Goal: Transaction & Acquisition: Obtain resource

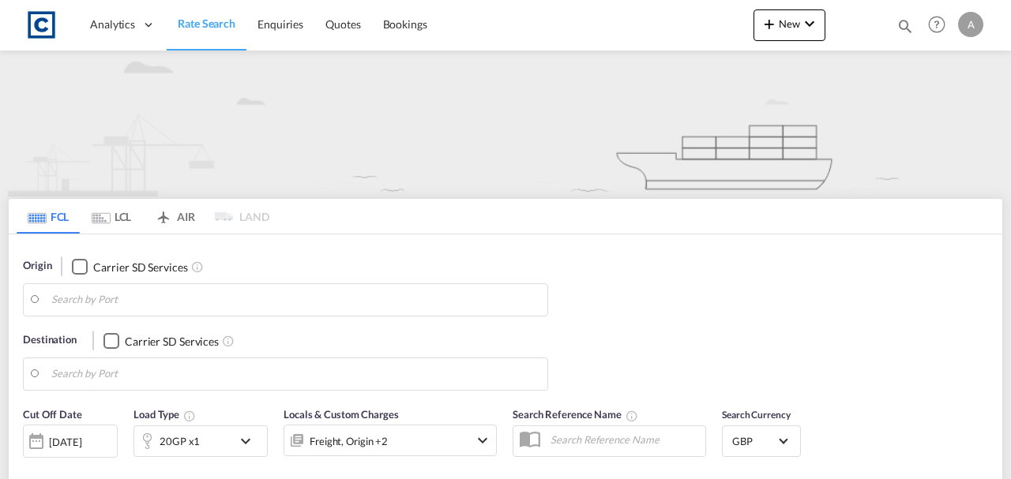
type input "Felixstowe, GBFXT"
type input "Shanghai, CNSHA"
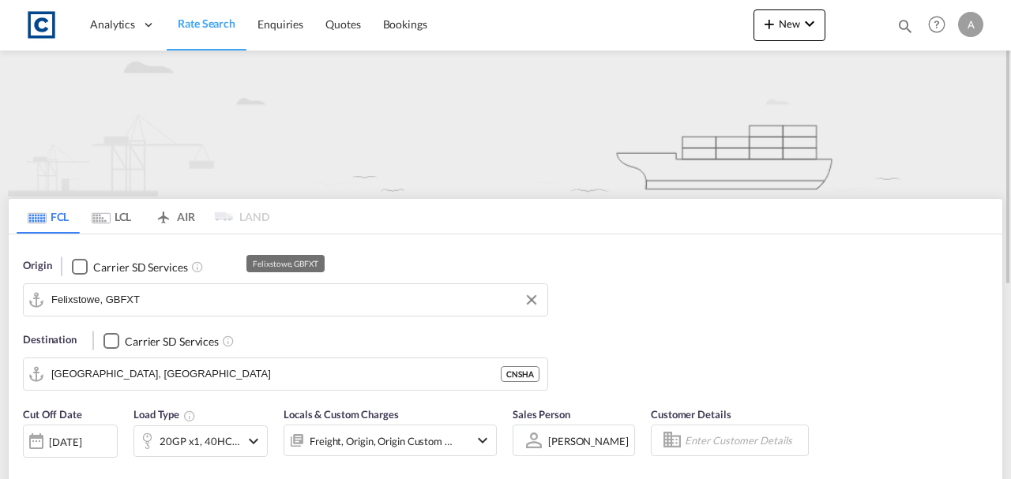
click at [329, 303] on input "Felixstowe, GBFXT" at bounding box center [295, 300] width 488 height 24
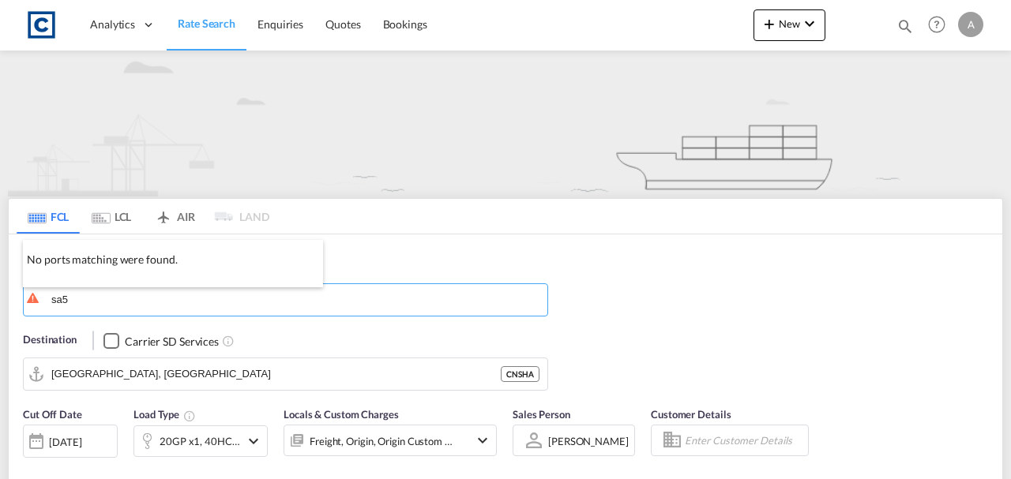
type input "sa5"
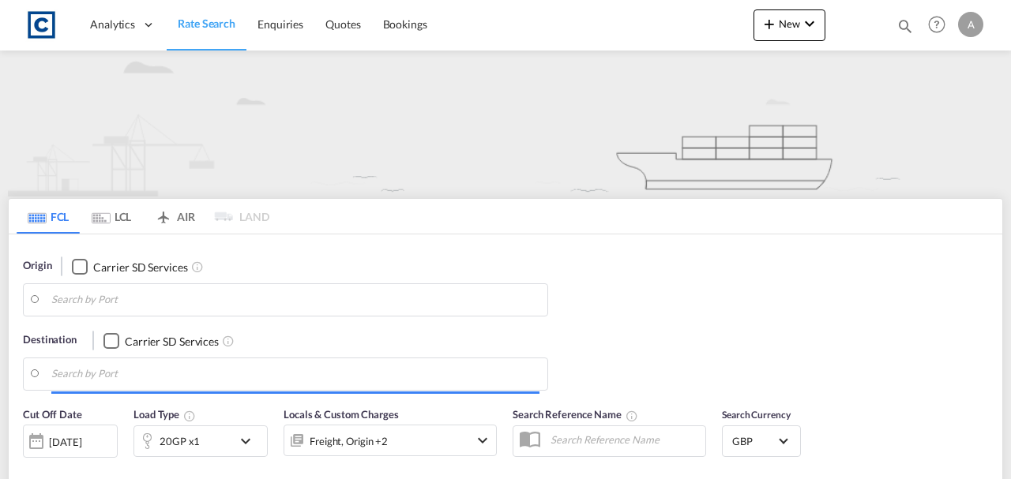
type input "Felixstowe, GBFXT"
type input "[GEOGRAPHIC_DATA], [GEOGRAPHIC_DATA]"
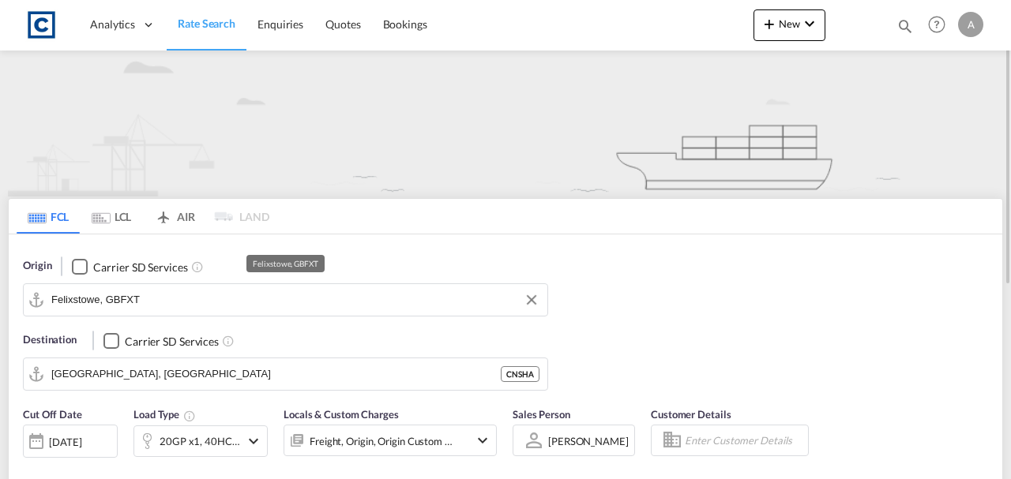
click at [200, 302] on input "Felixstowe, GBFXT" at bounding box center [295, 300] width 488 height 24
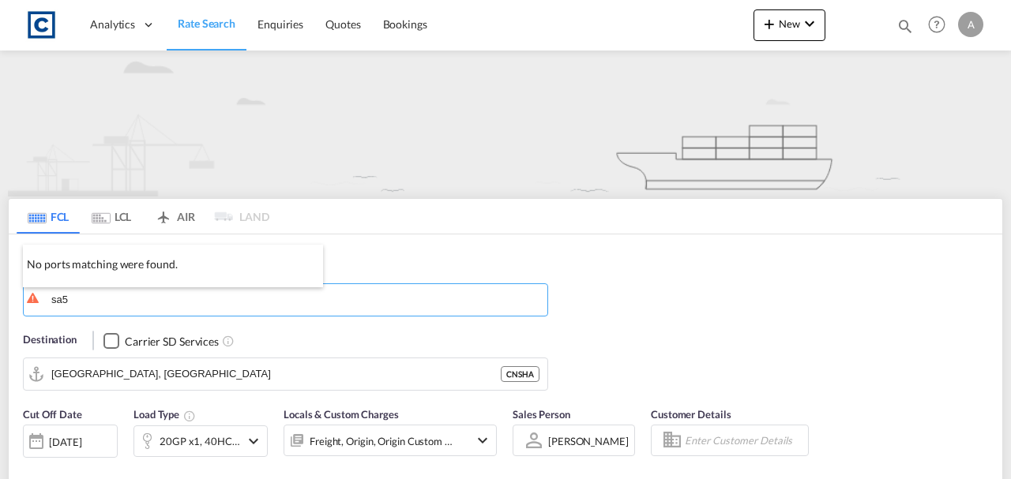
type input "sa5"
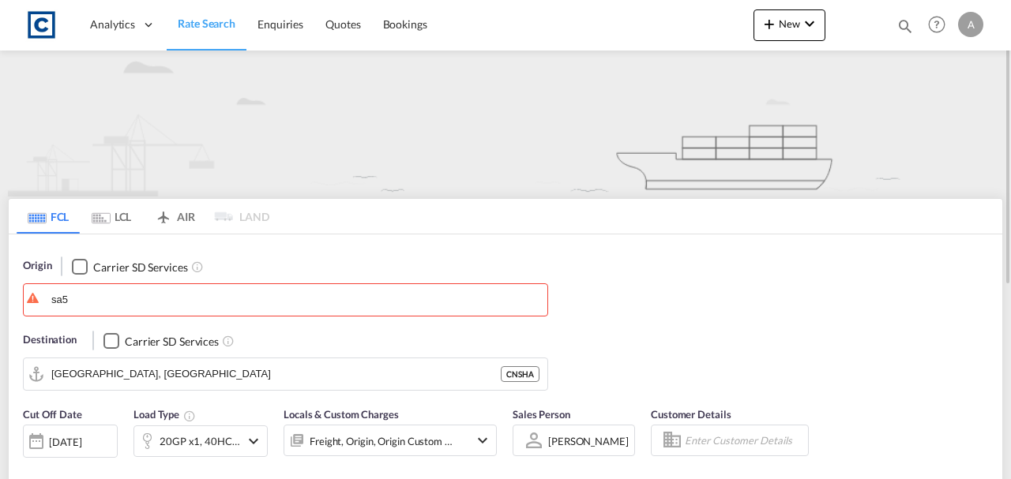
click at [182, 32] on link "Rate Search" at bounding box center [207, 24] width 80 height 51
click at [190, 27] on span "Rate Search" at bounding box center [207, 23] width 58 height 13
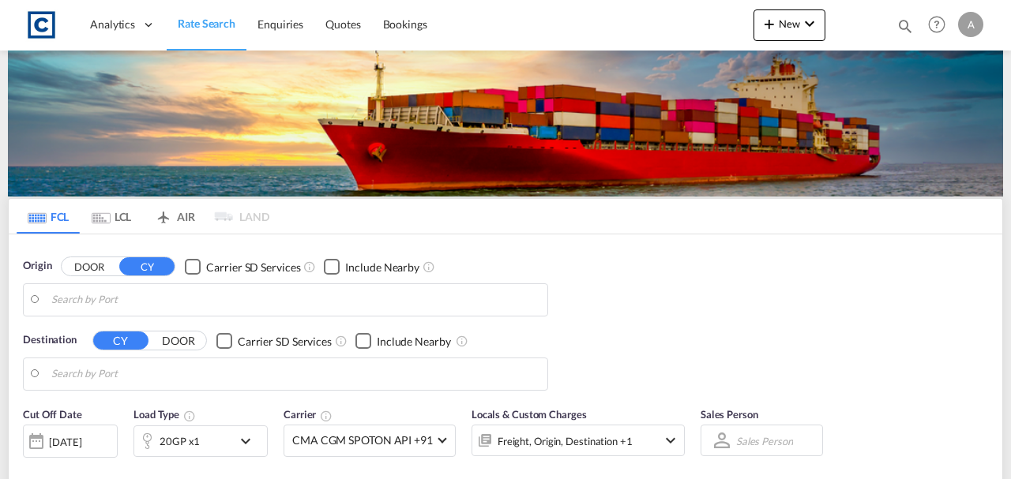
type input "Felixstowe, GBFXT"
type input "[GEOGRAPHIC_DATA], [GEOGRAPHIC_DATA]"
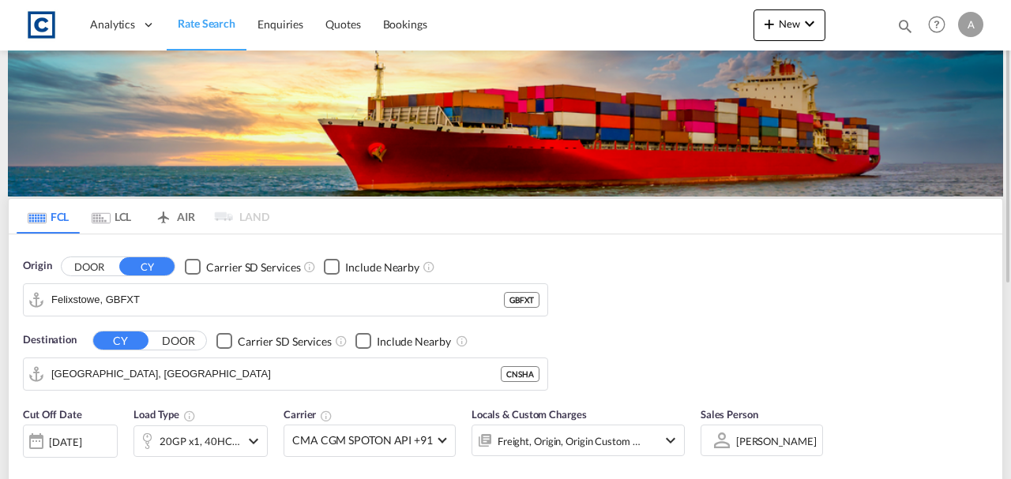
click at [101, 263] on button "DOOR" at bounding box center [89, 266] width 55 height 18
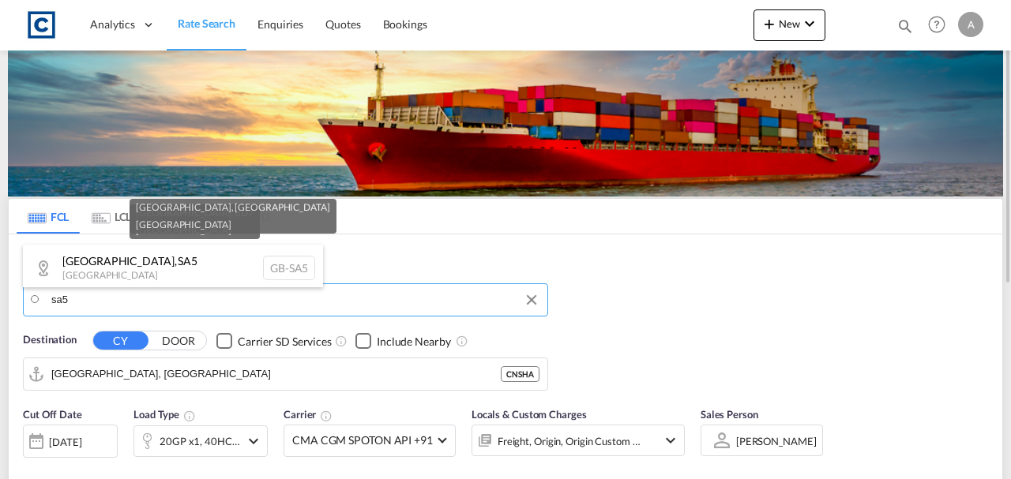
click at [101, 263] on div "Swansea , SA5 United Kingdom GB-SA5" at bounding box center [173, 268] width 300 height 47
type input "GB-SA5, Swansea"
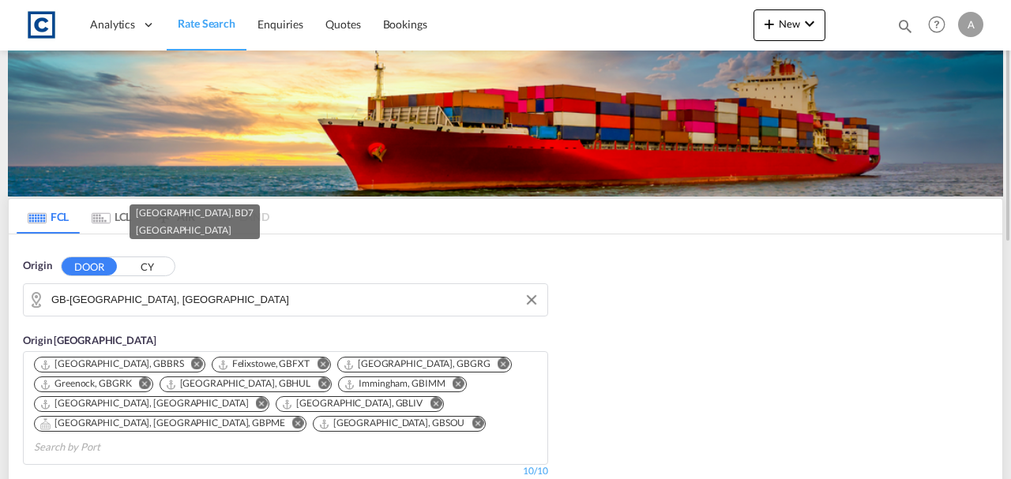
drag, startPoint x: 1010, startPoint y: 130, endPoint x: 1006, endPoint y: 164, distance: 34.2
click at [1008, 164] on div at bounding box center [1009, 239] width 3 height 473
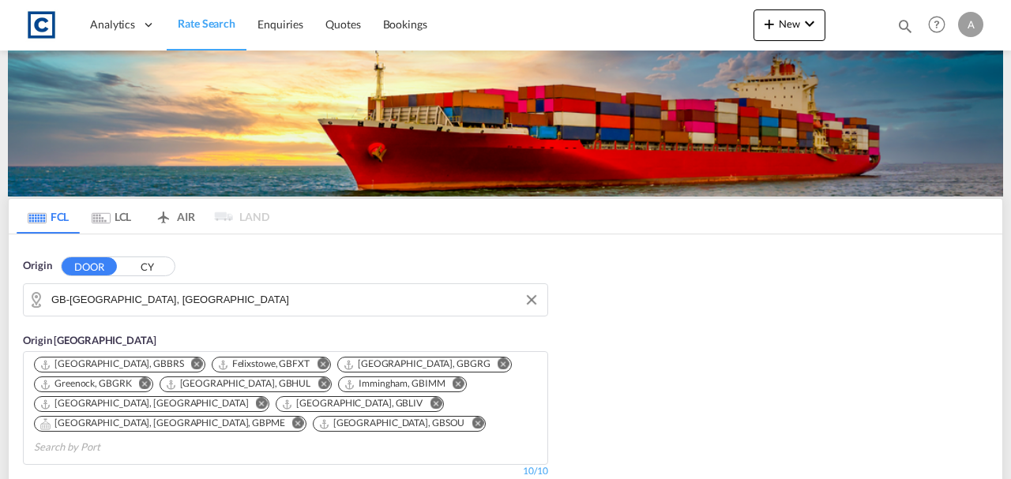
scroll to position [473, 0]
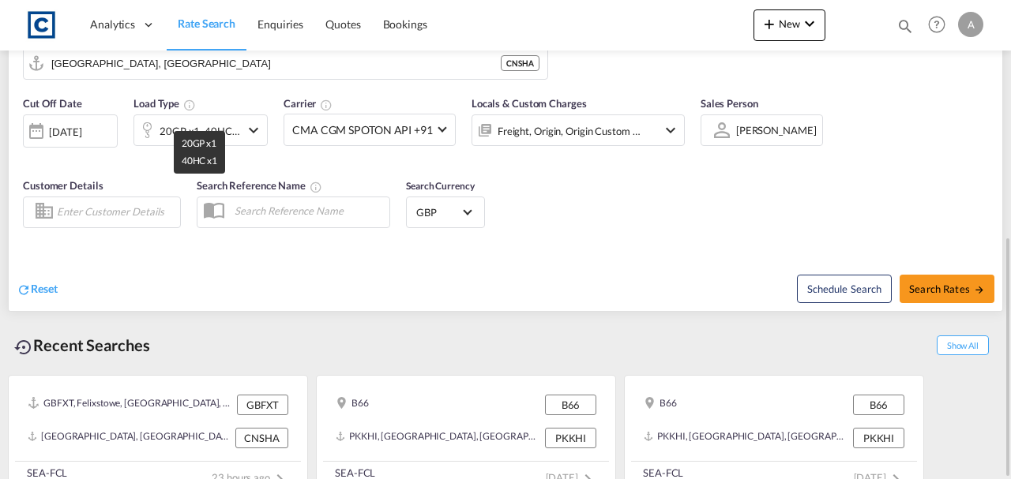
click at [221, 120] on div "20GP x1, 40HC x1" at bounding box center [200, 131] width 81 height 22
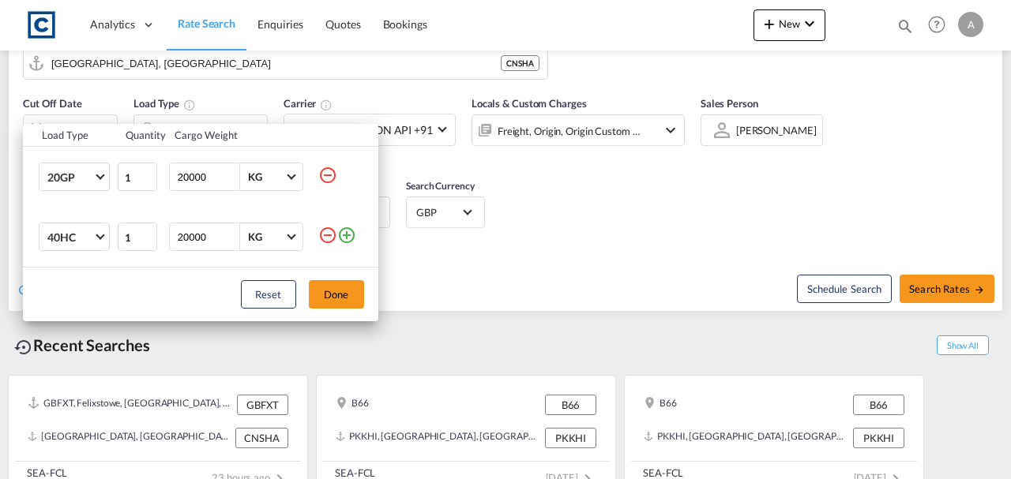
click at [327, 171] on md-icon "icon-minus-circle-outline" at bounding box center [327, 175] width 19 height 19
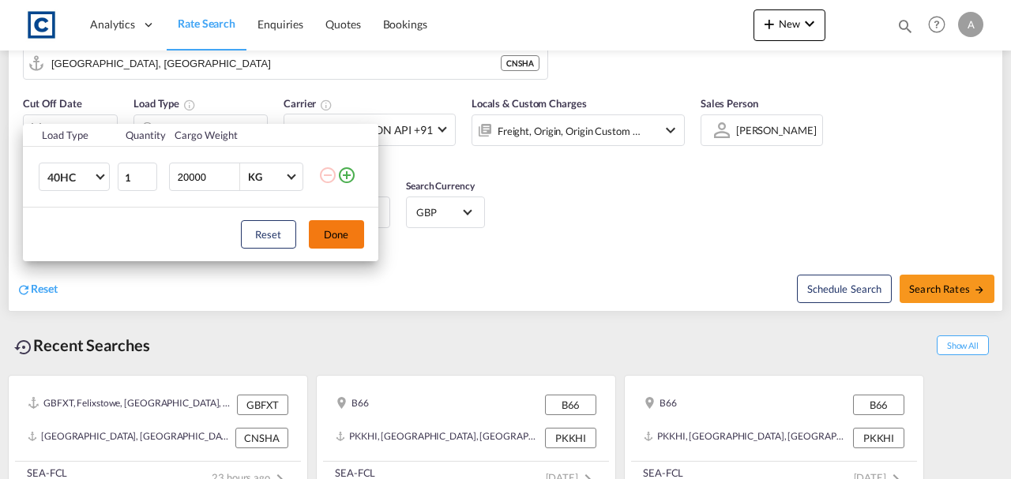
click at [340, 232] on button "Done" at bounding box center [336, 234] width 55 height 28
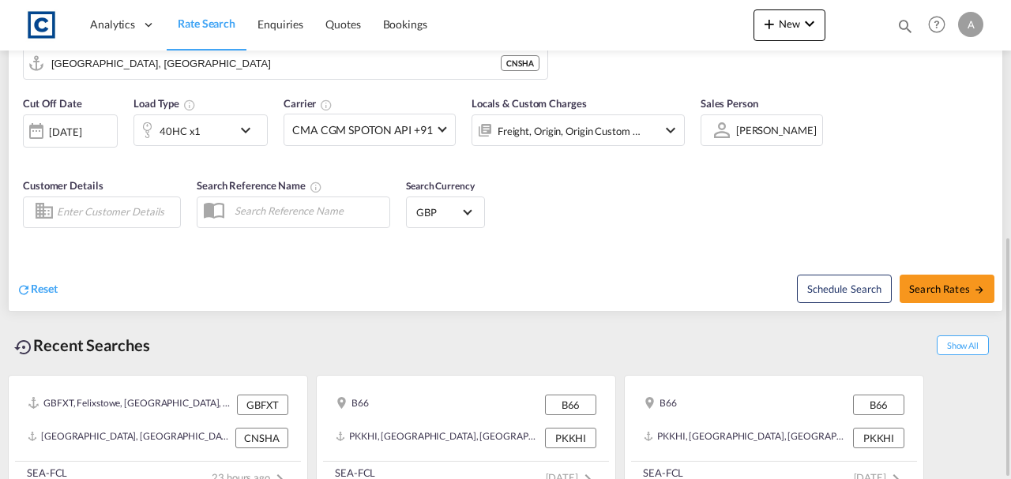
drag, startPoint x: 1010, startPoint y: 310, endPoint x: 998, endPoint y: 235, distance: 76.0
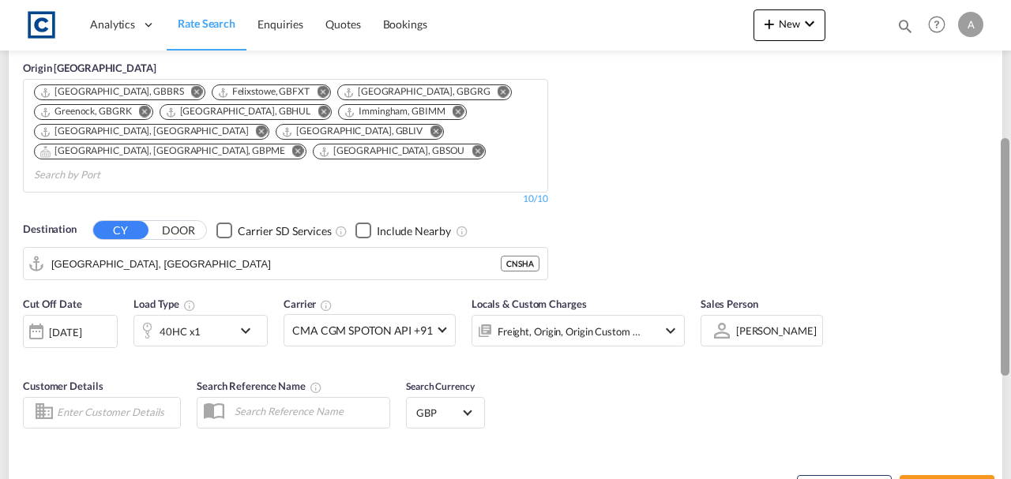
scroll to position [247, 0]
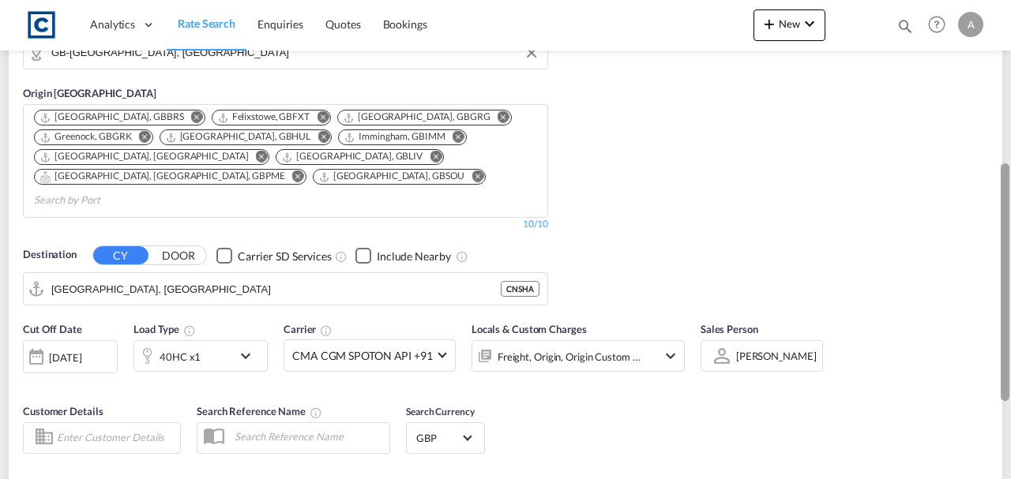
drag, startPoint x: 1009, startPoint y: 294, endPoint x: 965, endPoint y: 182, distance: 120.3
click at [965, 182] on md-content "Analytics Dashboard Rate Search Enquiries Quotes Bookings New Quote Bookings" at bounding box center [505, 239] width 1011 height 479
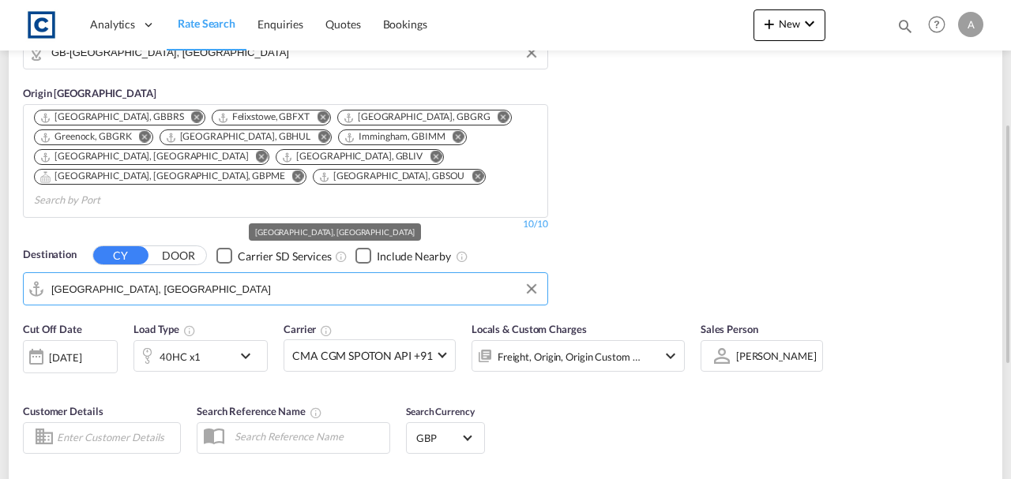
click at [220, 277] on input "Shanghai, CNSHA" at bounding box center [295, 289] width 488 height 24
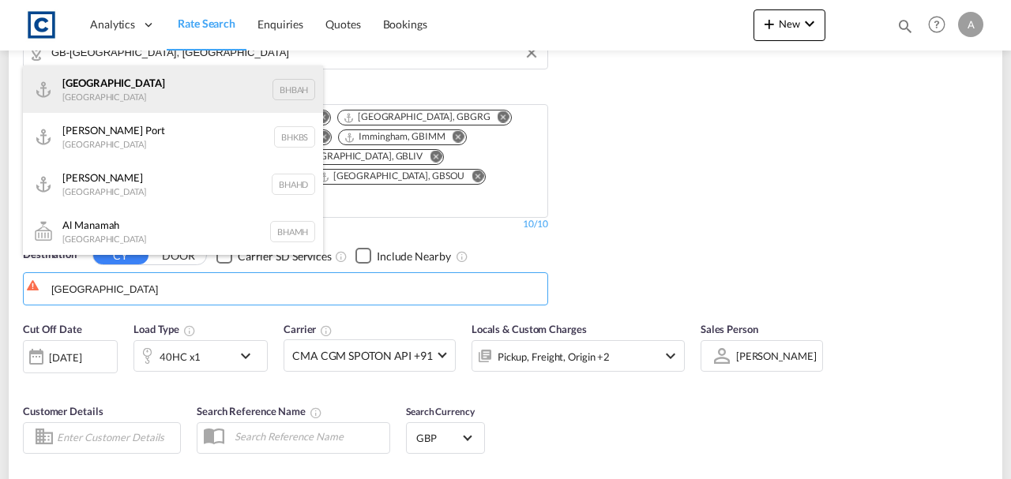
click at [81, 98] on div "Bahrain Bahrain BHBAH" at bounding box center [173, 89] width 300 height 47
type input "Bahrain, BHBAH"
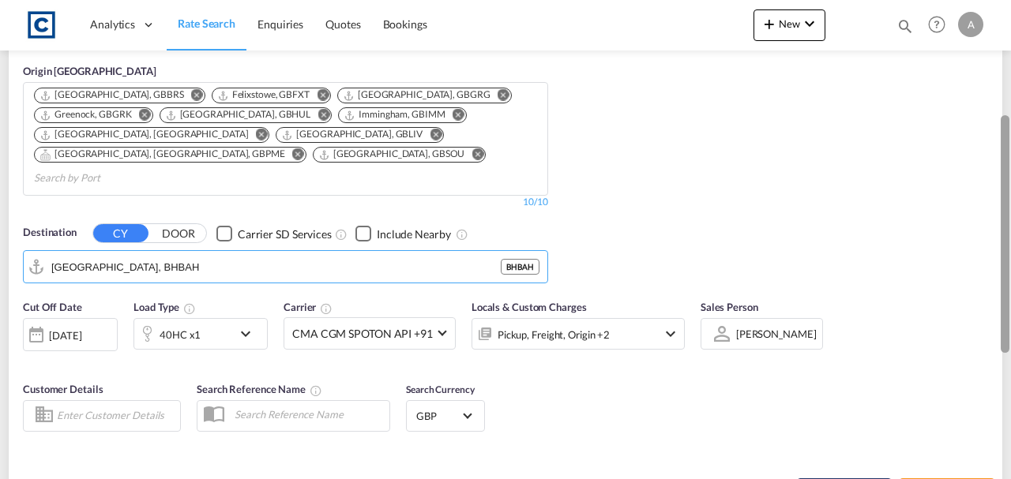
scroll to position [284, 0]
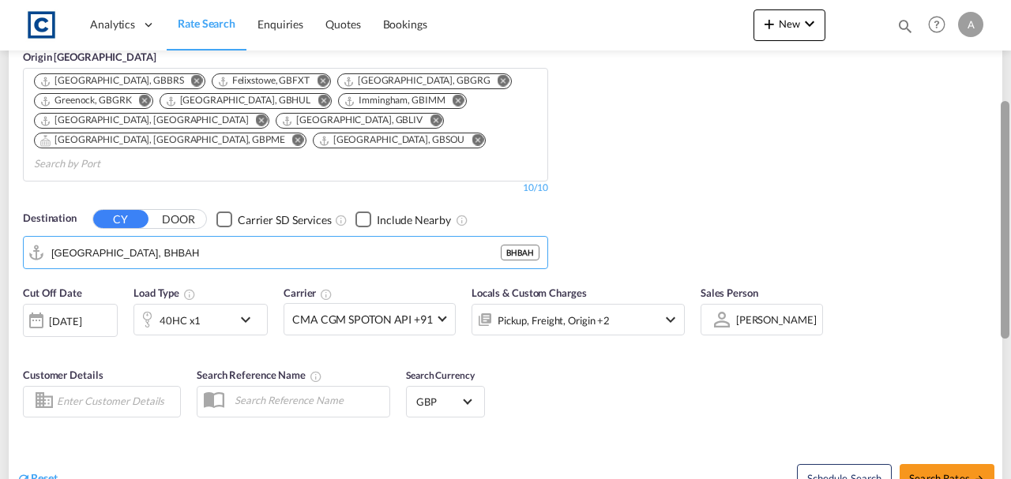
drag, startPoint x: 1006, startPoint y: 294, endPoint x: 1007, endPoint y: 313, distance: 19.0
click at [1007, 313] on div at bounding box center [1005, 220] width 9 height 238
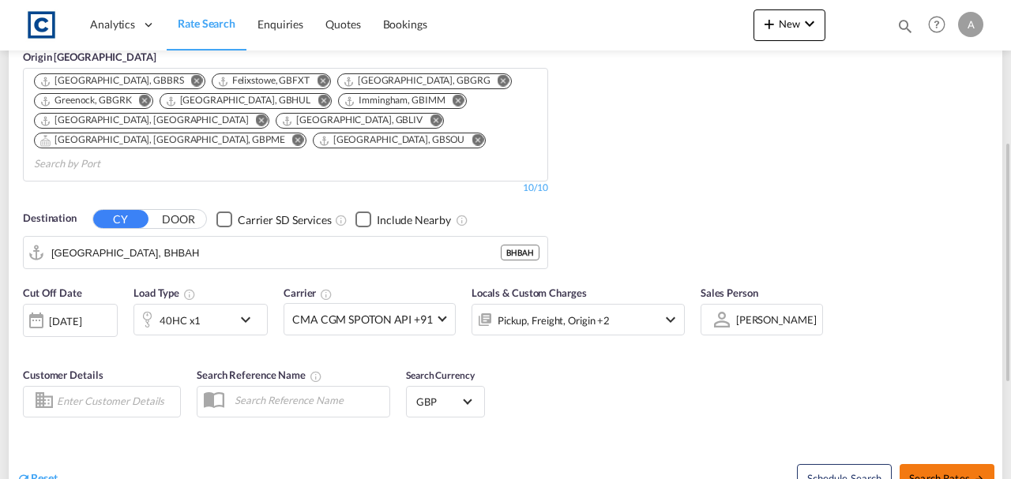
click at [970, 472] on span "Search Rates" at bounding box center [947, 478] width 76 height 13
type input "SA5 to BHBAH / 16 Sep 2025"
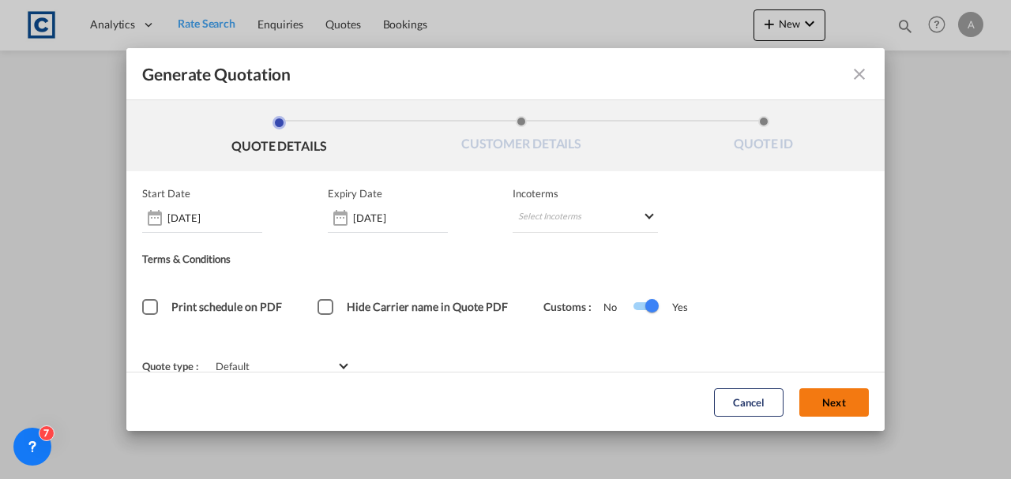
click at [799, 397] on button "Next" at bounding box center [834, 402] width 70 height 28
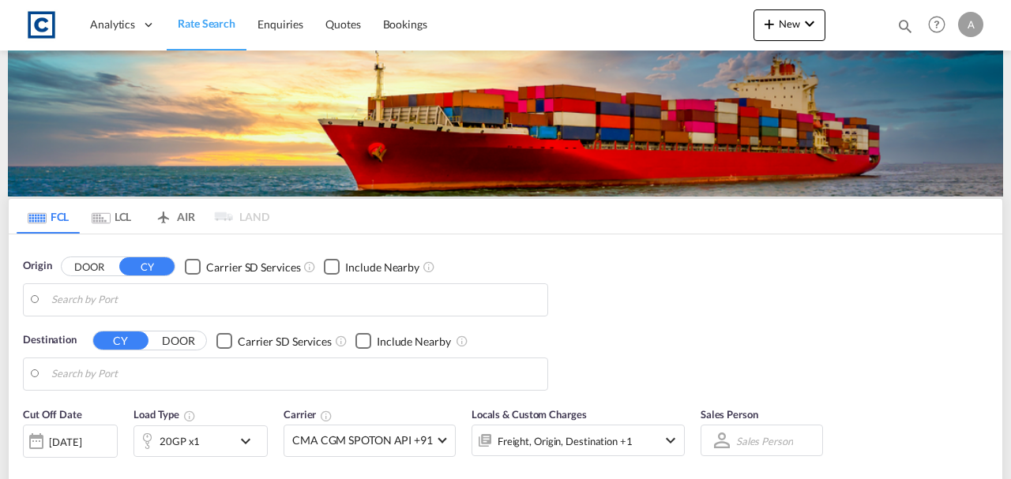
type input "GB-SA5, Swansea"
type input "Bahrain, BHBAH"
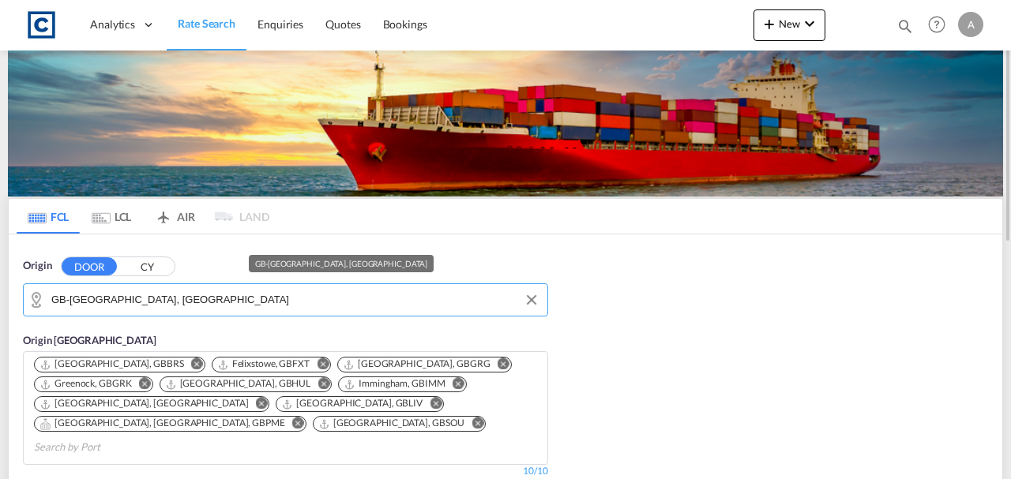
click at [261, 291] on input "GB-SA5, Swansea" at bounding box center [295, 300] width 488 height 24
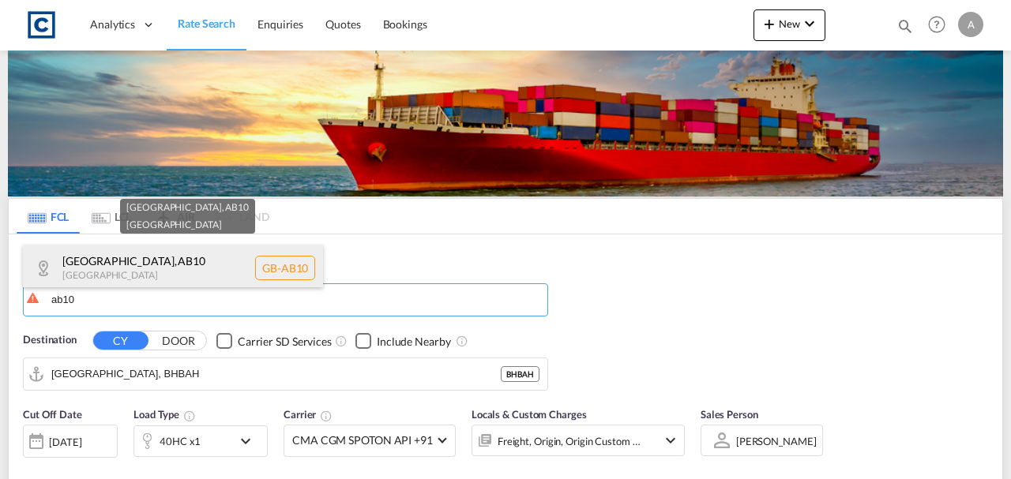
click at [198, 262] on div "Aberdeen City , AB10 United Kingdom GB-AB10" at bounding box center [173, 268] width 300 height 47
type input "GB-AB10, [GEOGRAPHIC_DATA]"
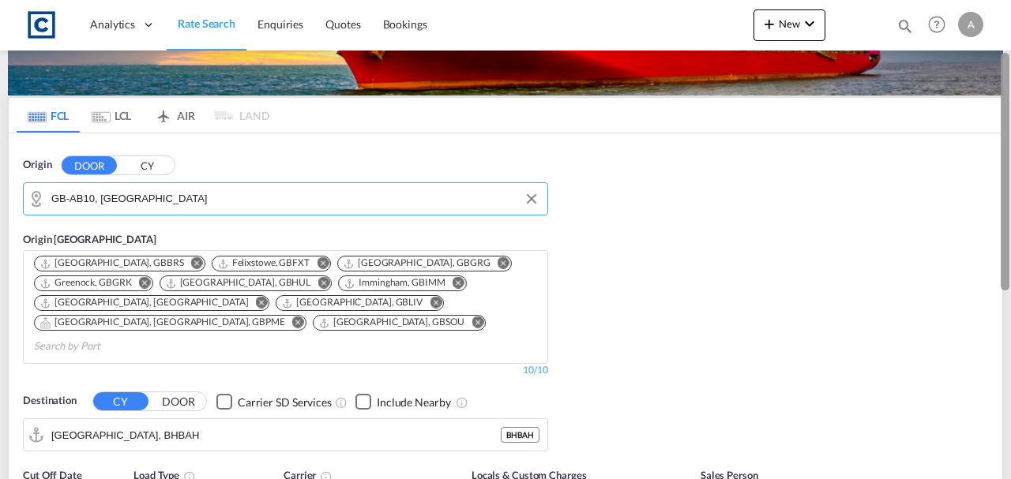
drag, startPoint x: 1007, startPoint y: 152, endPoint x: 1009, endPoint y: 202, distance: 50.6
click at [1009, 202] on div at bounding box center [1009, 239] width 3 height 473
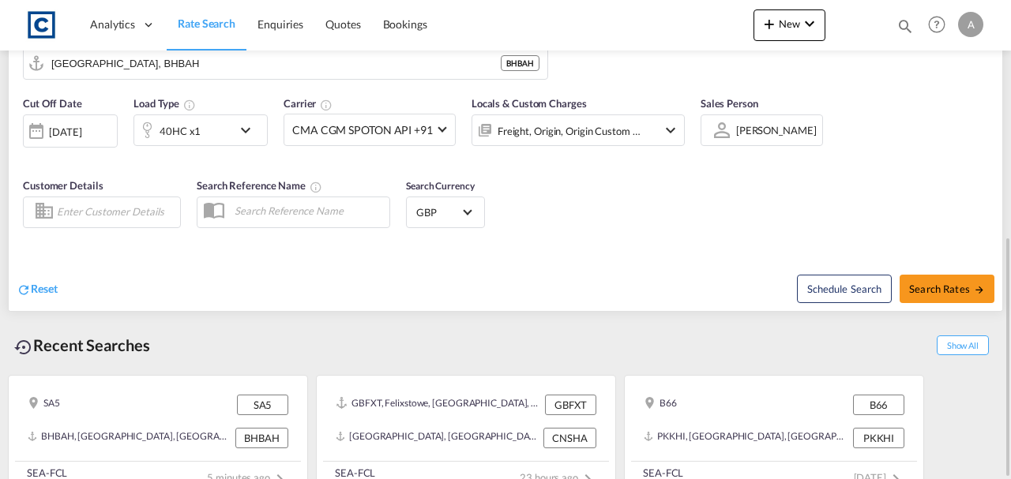
scroll to position [293, 0]
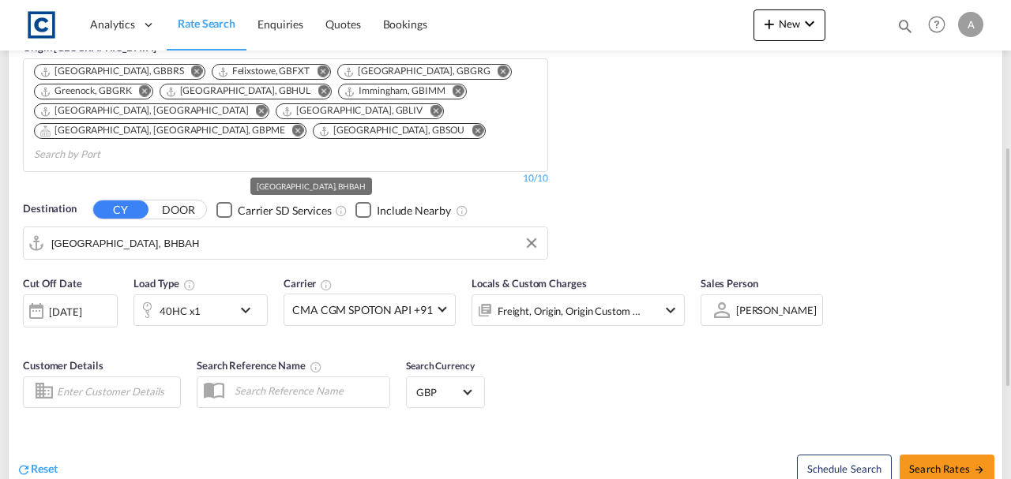
click at [243, 235] on md-autocomplete-wrap "Bahrain, BHBAH" at bounding box center [295, 247] width 488 height 32
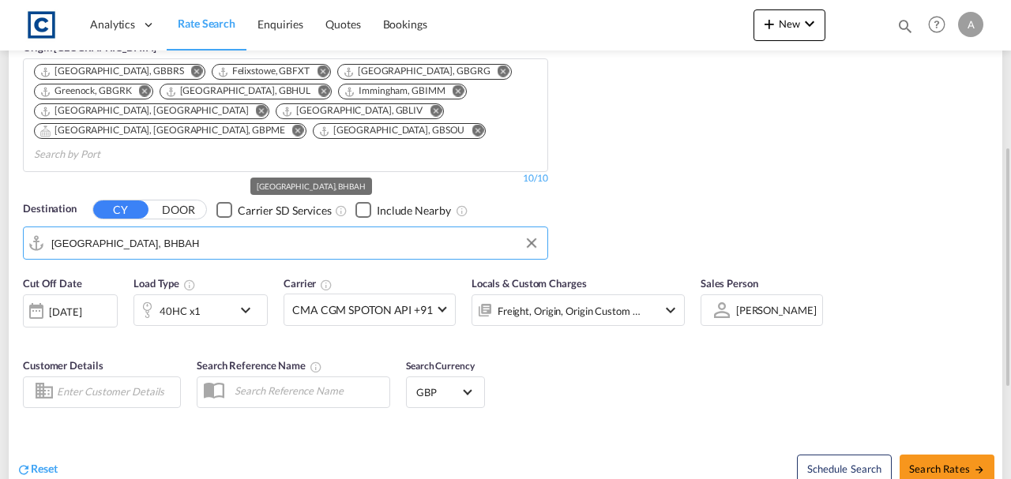
click at [227, 231] on input "Bahrain, BHBAH" at bounding box center [295, 243] width 488 height 24
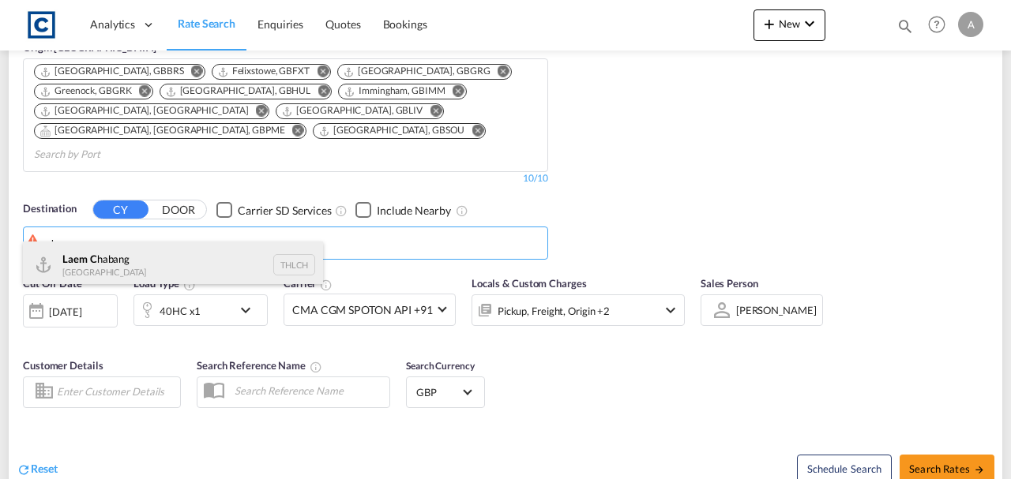
click at [175, 262] on div "Laem C habang Thailand THLCH" at bounding box center [173, 265] width 300 height 47
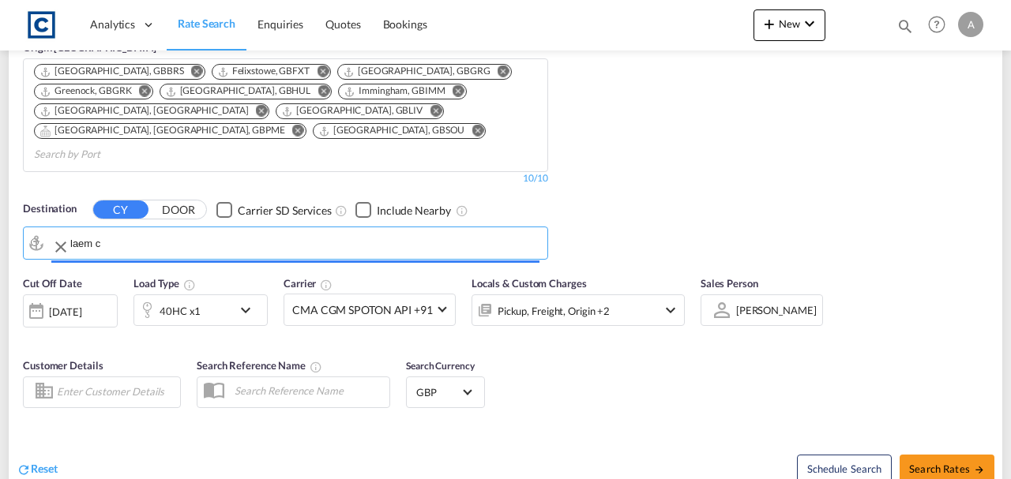
type input "Laem Chabang, THLCH"
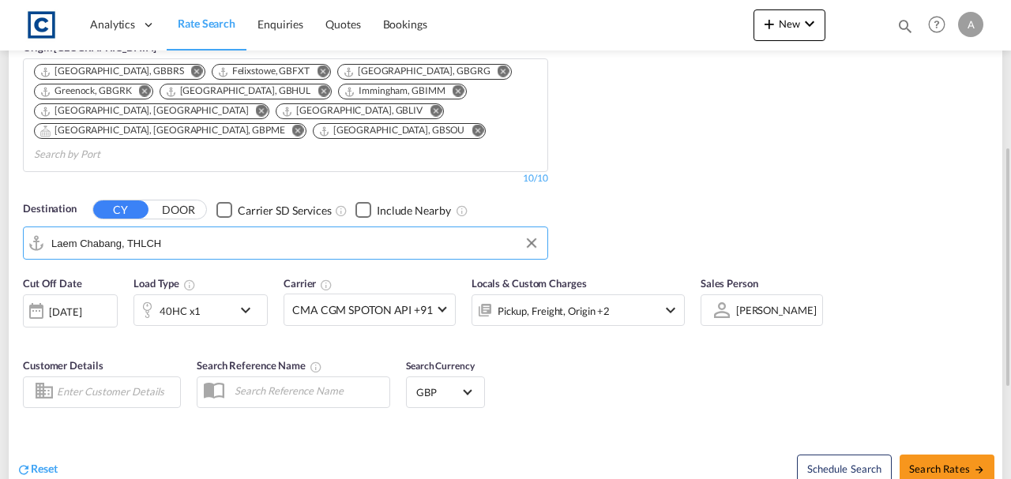
click at [229, 295] on div "40HC x1" at bounding box center [183, 311] width 98 height 32
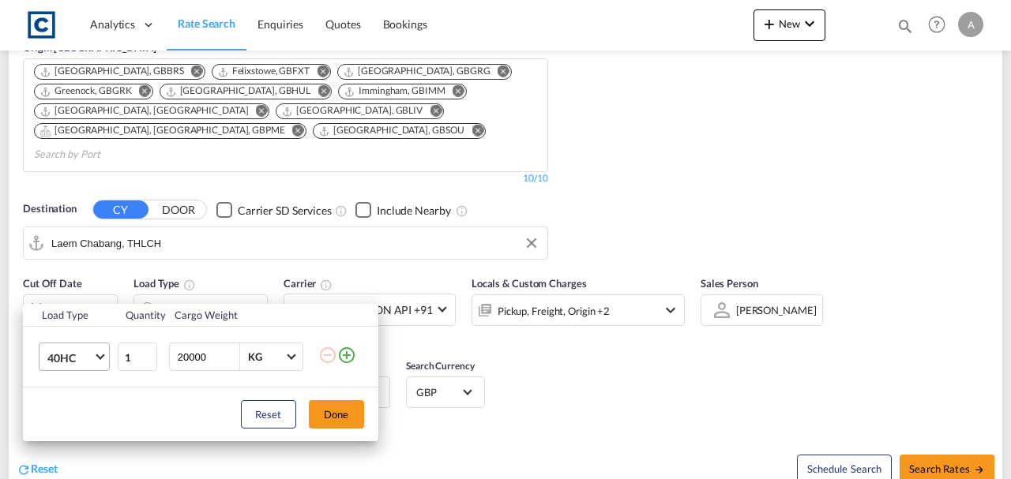
click at [86, 351] on span "40HC" at bounding box center [70, 359] width 46 height 16
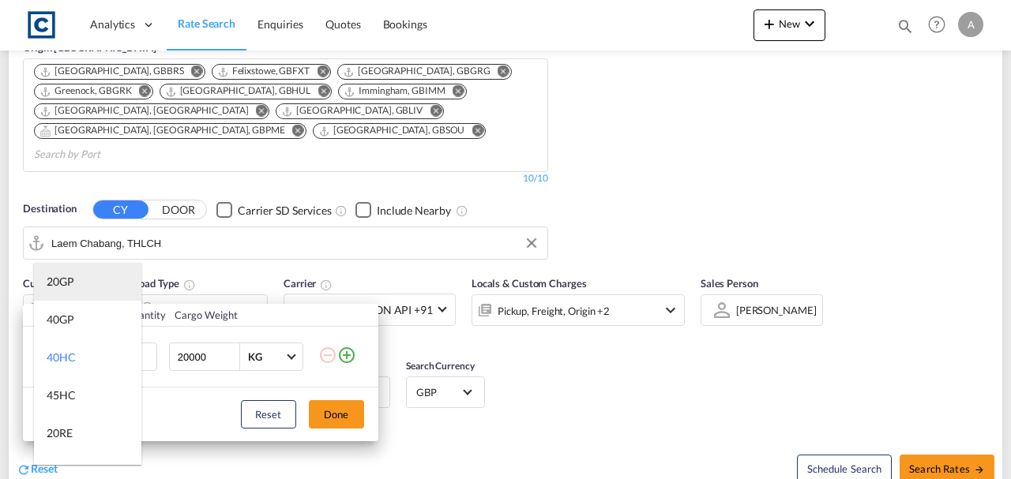
click at [56, 288] on div "20GP" at bounding box center [61, 282] width 28 height 16
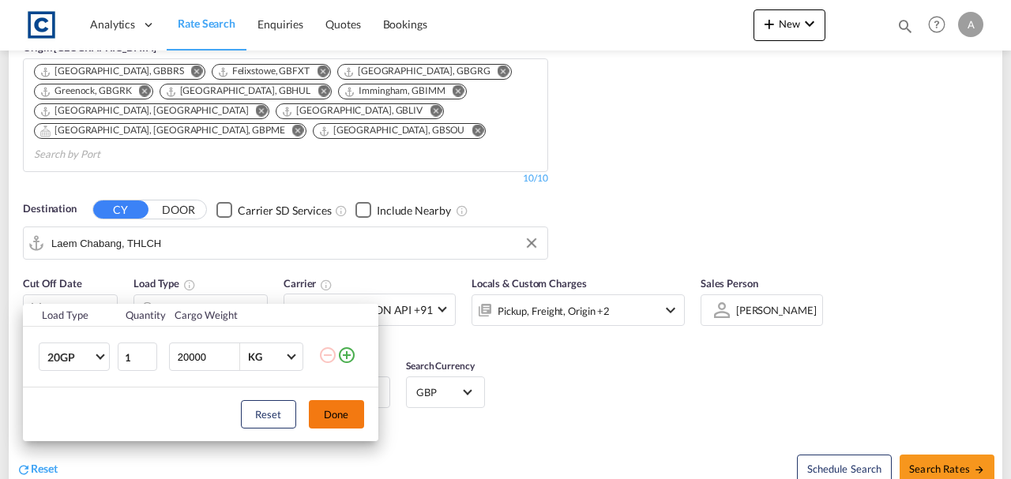
click at [329, 406] on button "Done" at bounding box center [336, 414] width 55 height 28
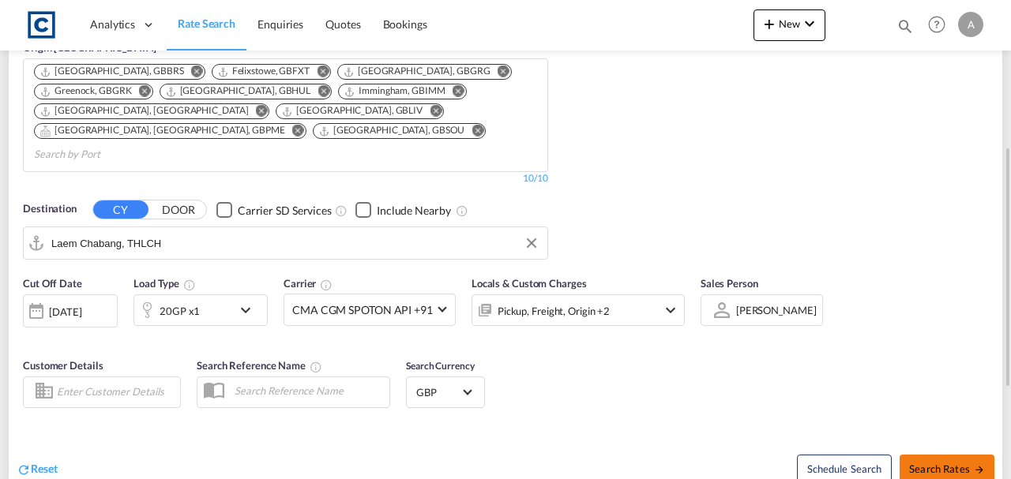
click at [919, 463] on span "Search Rates" at bounding box center [947, 469] width 76 height 13
type input "AB10 to THLCH / 16 Sep 2025"
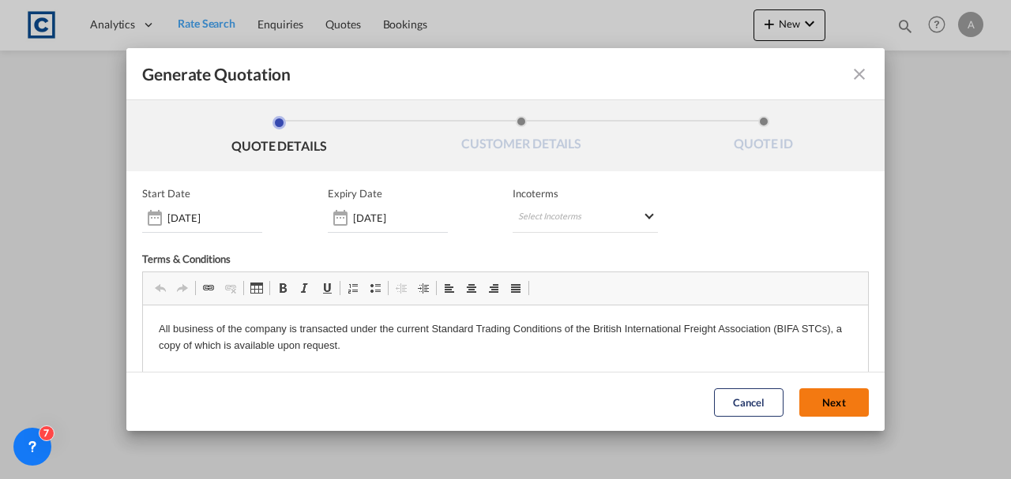
click at [828, 390] on button "Next" at bounding box center [834, 402] width 70 height 28
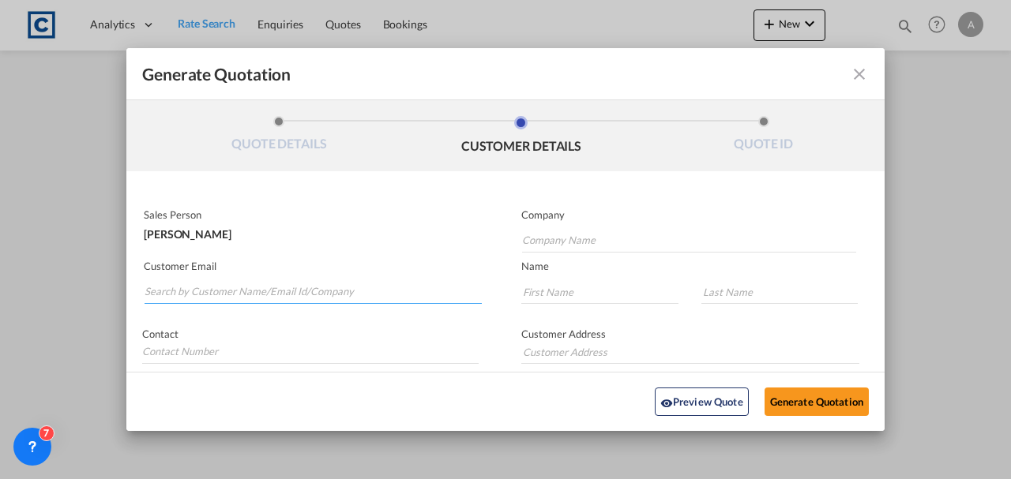
click at [211, 295] on input "Search by Customer Name/Email Id/Company" at bounding box center [313, 292] width 337 height 24
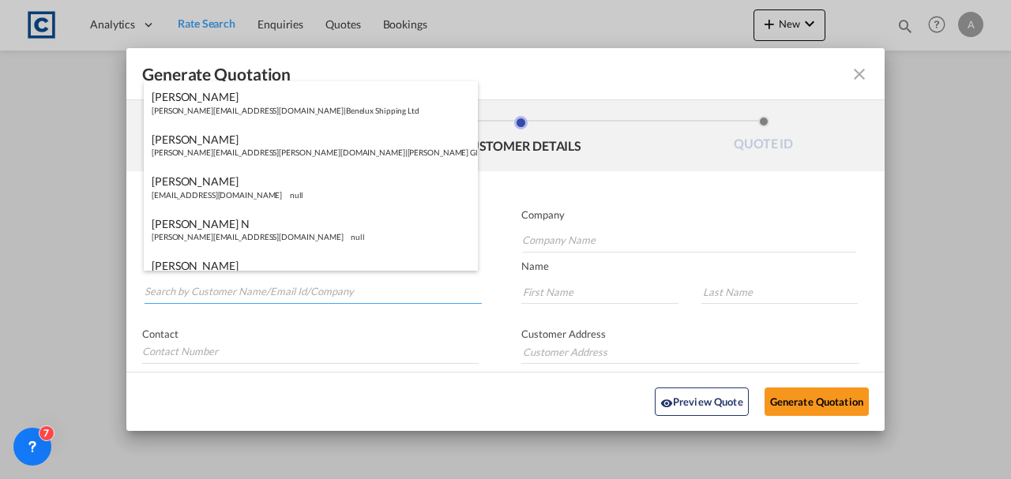
paste input "info@cbkfreight.co.uk"
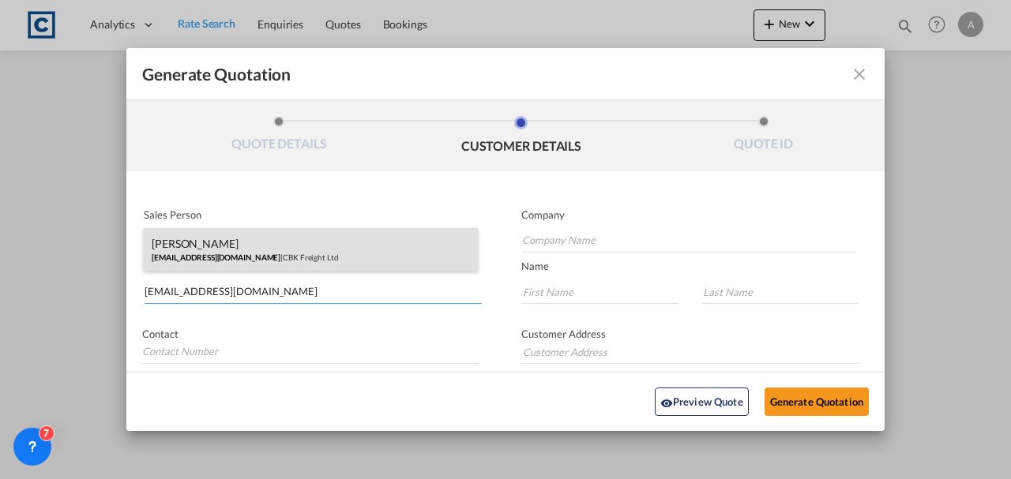
type input "info@cbkfreight.co.uk"
click at [269, 253] on div "Lucas Edward info@cbkfreight.co.uk | CBK Freight Ltd" at bounding box center [311, 249] width 334 height 43
type input "CBK Freight Ltd"
type input "Lucas"
type input "Edward"
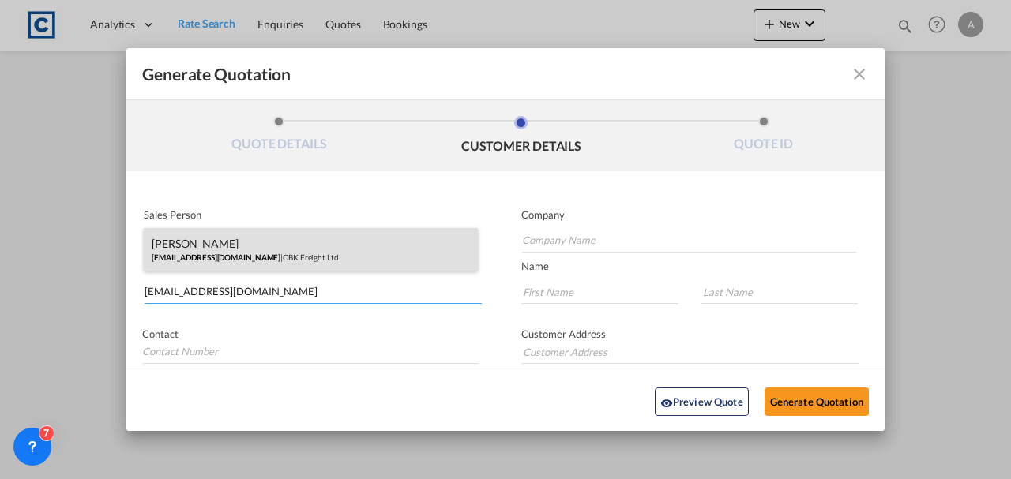
type input "6 Station Parade Northolt UB5 5HR"
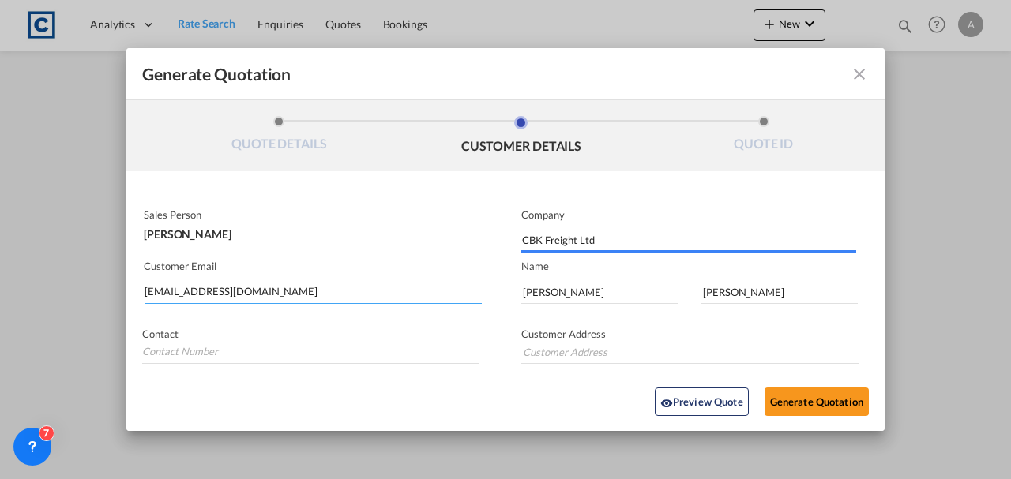
type input "6 Station Parade Northolt UB5 5HR"
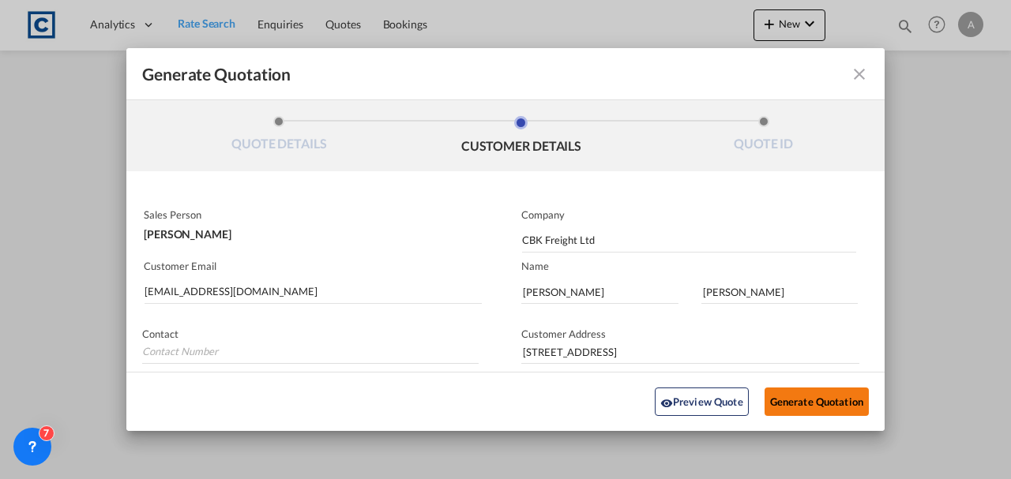
click at [785, 397] on button "Generate Quotation" at bounding box center [817, 402] width 104 height 28
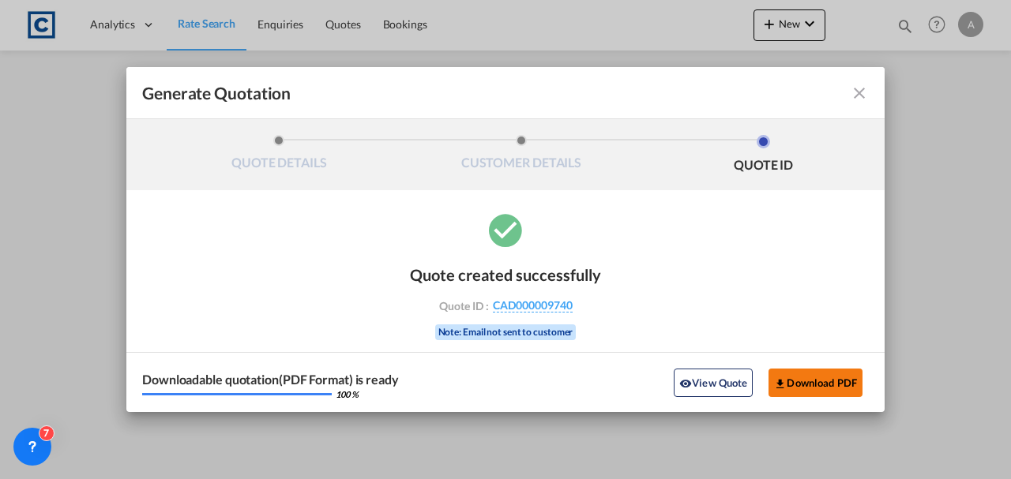
click at [787, 387] on button "Download PDF" at bounding box center [816, 383] width 94 height 28
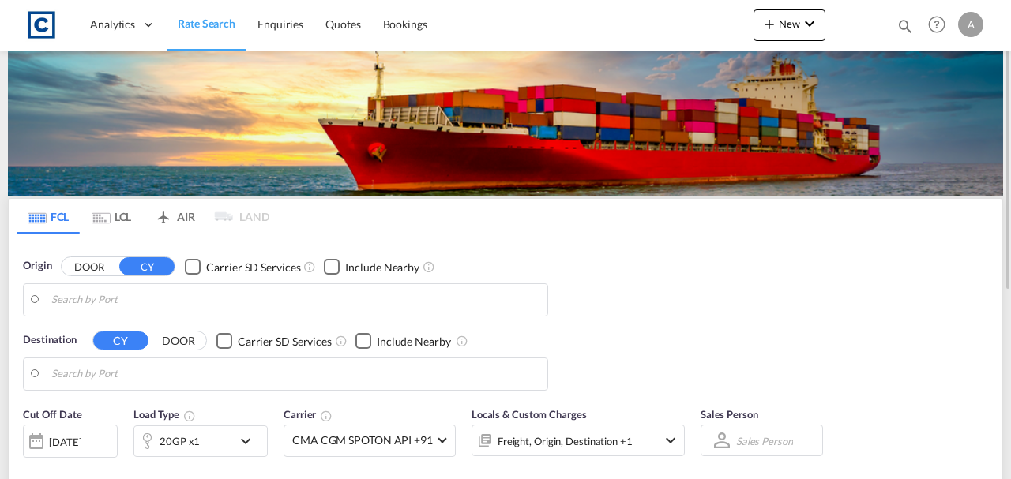
type input "GB-AB10, [GEOGRAPHIC_DATA]"
type input "Laem Chabang, THLCH"
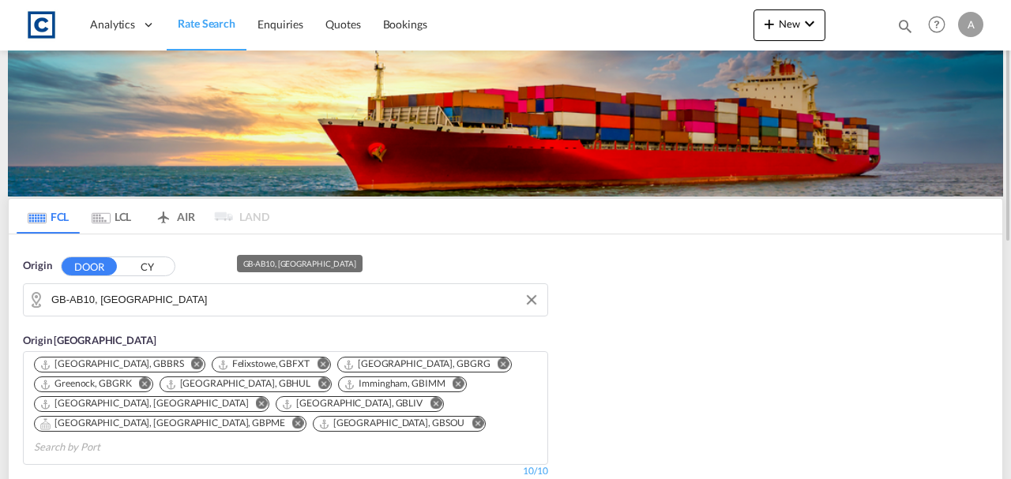
click at [221, 299] on input "GB-AB10, [GEOGRAPHIC_DATA]" at bounding box center [295, 300] width 488 height 24
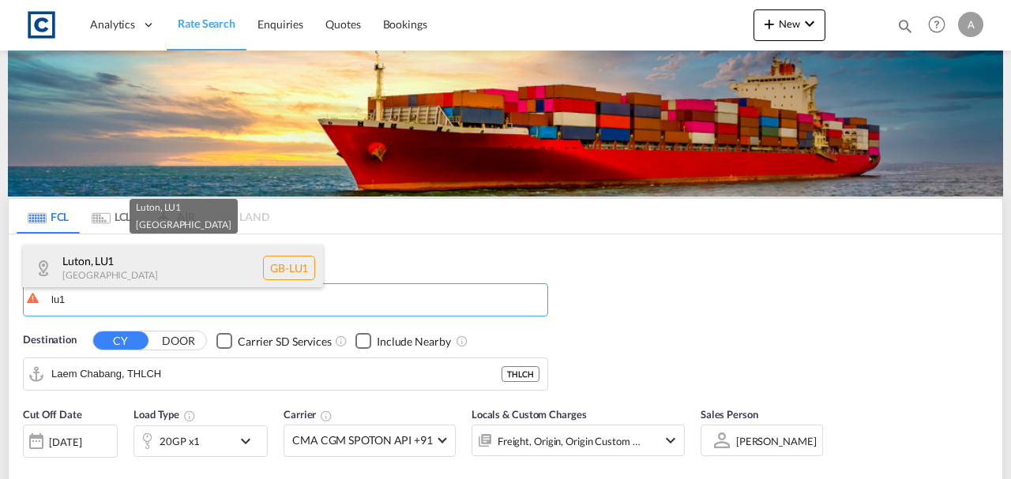
click at [184, 273] on div "Luton , LU1 [GEOGRAPHIC_DATA] [GEOGRAPHIC_DATA]-LU1" at bounding box center [173, 268] width 300 height 47
type input "GB-LU1, Luton"
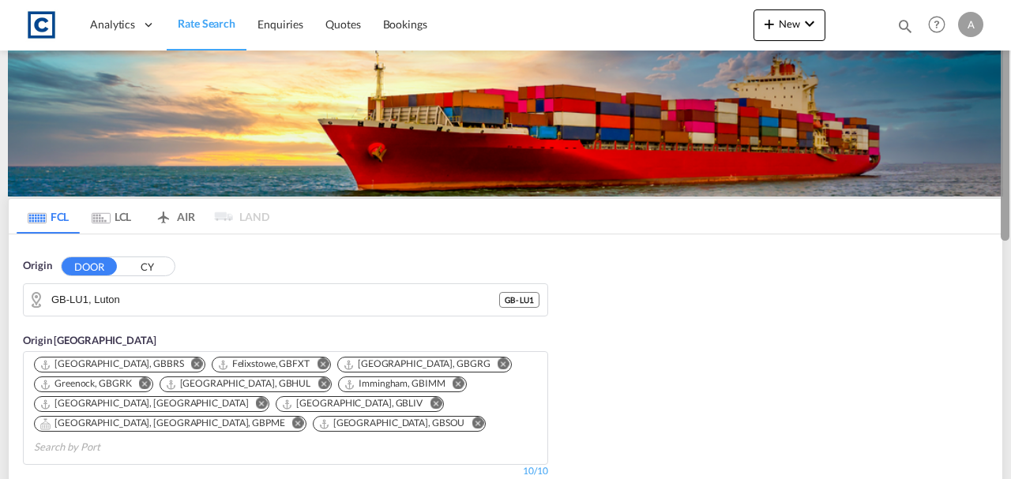
click at [1010, 181] on div at bounding box center [1009, 239] width 3 height 473
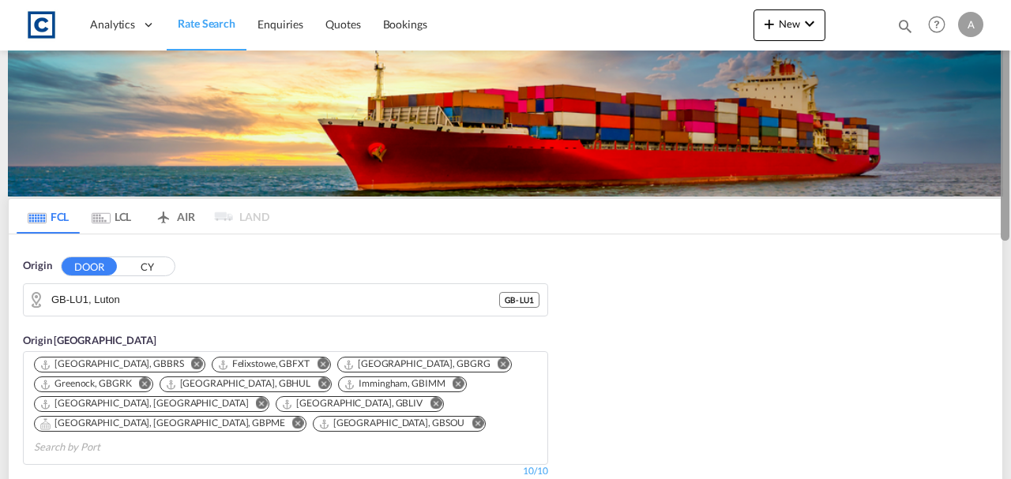
drag, startPoint x: 1010, startPoint y: 181, endPoint x: 1009, endPoint y: 227, distance: 45.8
click at [1009, 227] on div at bounding box center [1009, 239] width 3 height 473
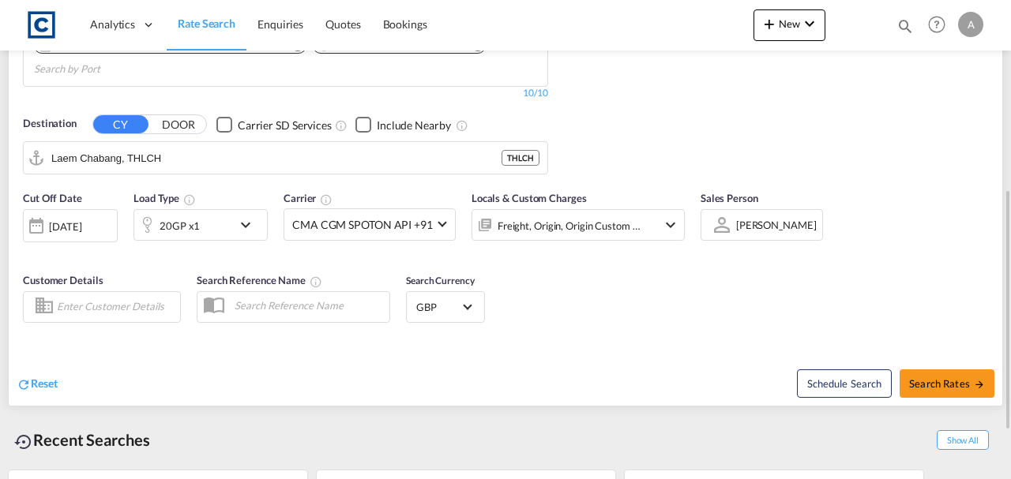
scroll to position [355, 0]
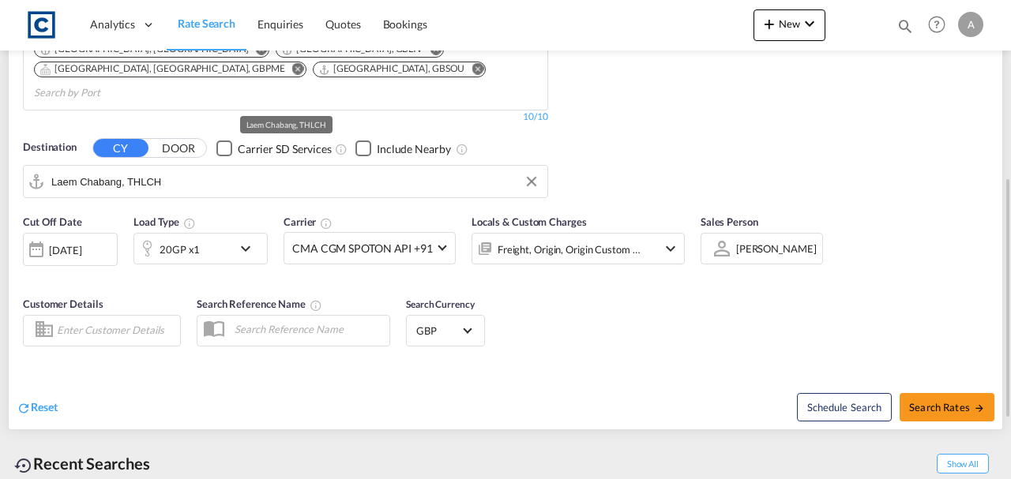
click at [205, 170] on input "Laem Chabang, THLCH" at bounding box center [295, 182] width 488 height 24
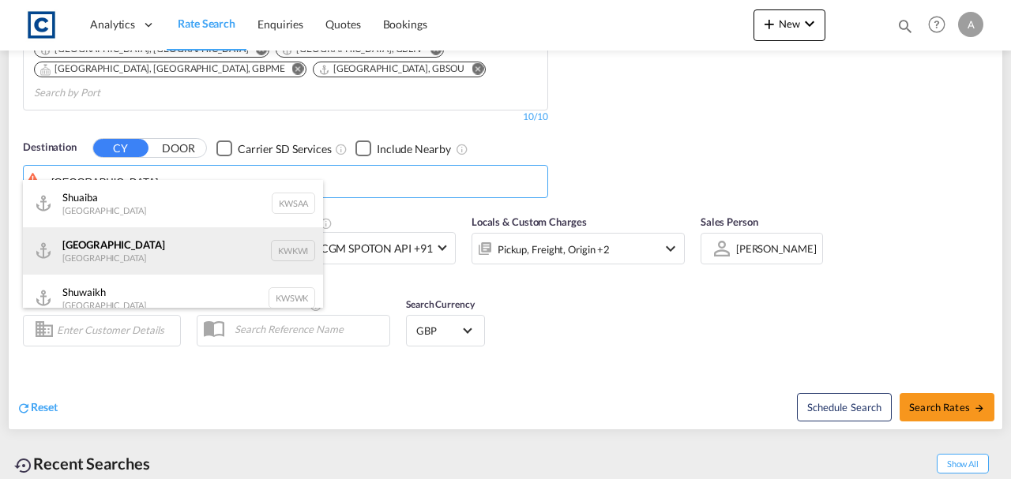
click at [109, 261] on div "[GEOGRAPHIC_DATA] [GEOGRAPHIC_DATA] KWKWI" at bounding box center [173, 250] width 300 height 47
type input "[GEOGRAPHIC_DATA], KWKWI"
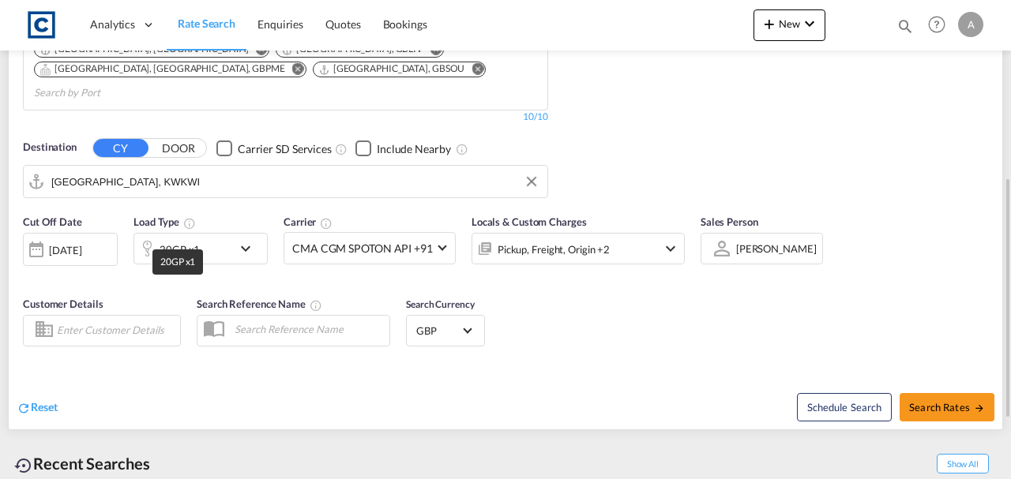
click at [175, 239] on div "20GP x1" at bounding box center [180, 250] width 40 height 22
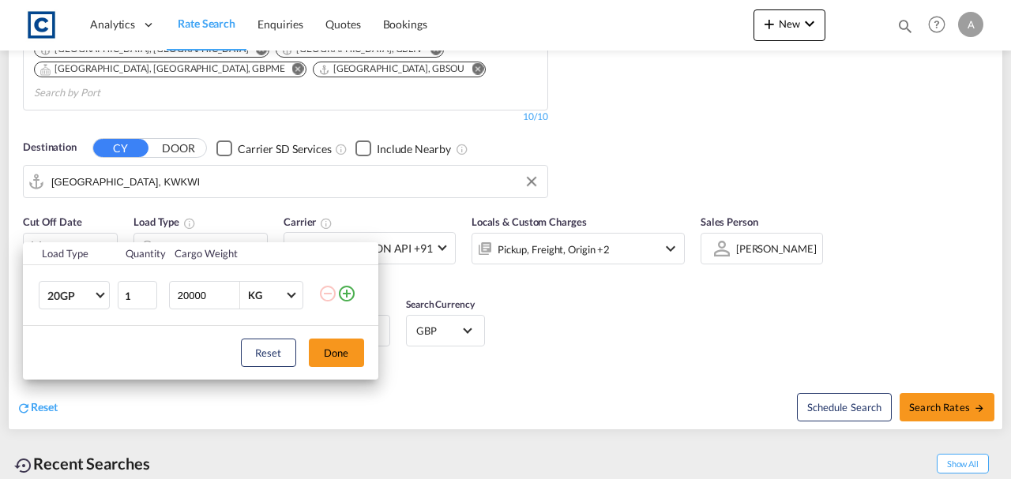
click at [344, 295] on md-icon "icon-plus-circle-outline" at bounding box center [346, 293] width 19 height 19
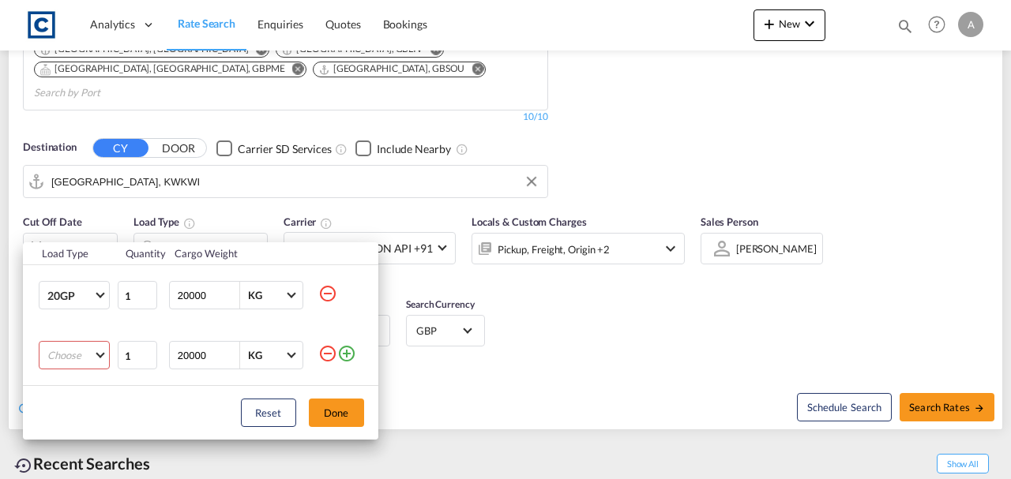
click at [82, 347] on md-select "Choose 20GP 40GP 40HC 45HC 20RE 40RE 40HR 20OT 40OT 20FR 40FR 40NR 20NR 45S 20T…" at bounding box center [74, 355] width 71 height 28
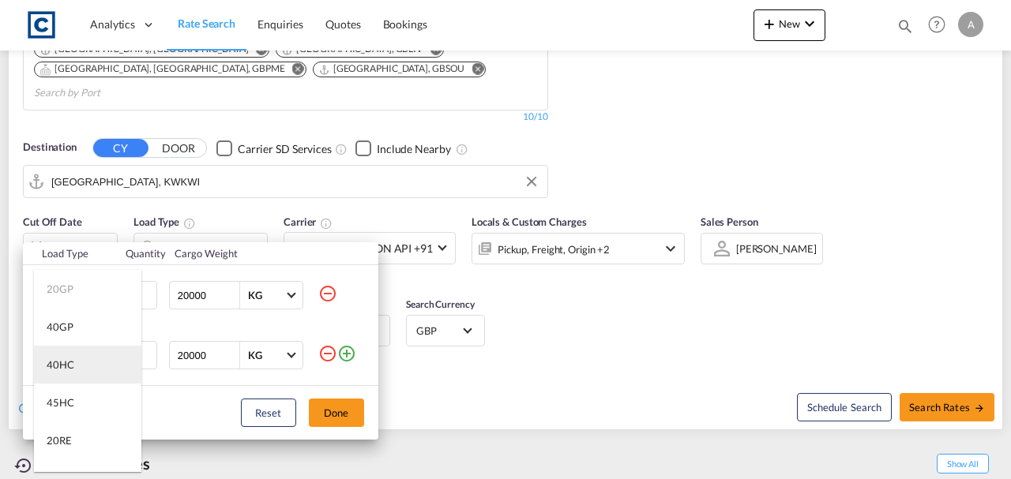
click at [72, 359] on div "40HC" at bounding box center [61, 365] width 28 height 14
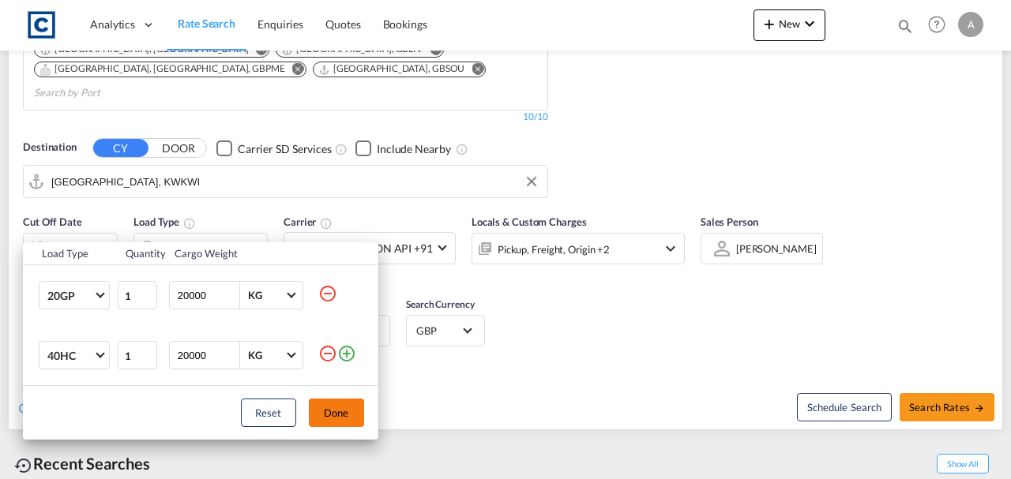
click at [343, 418] on button "Done" at bounding box center [336, 413] width 55 height 28
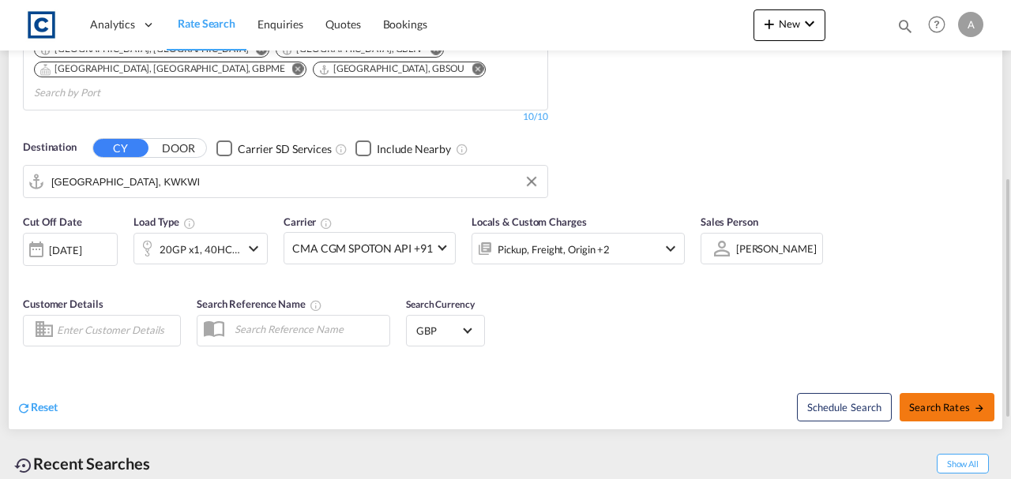
click at [920, 393] on button "Search Rates" at bounding box center [947, 407] width 95 height 28
type input "LU1 to KWKWI / [DATE]"
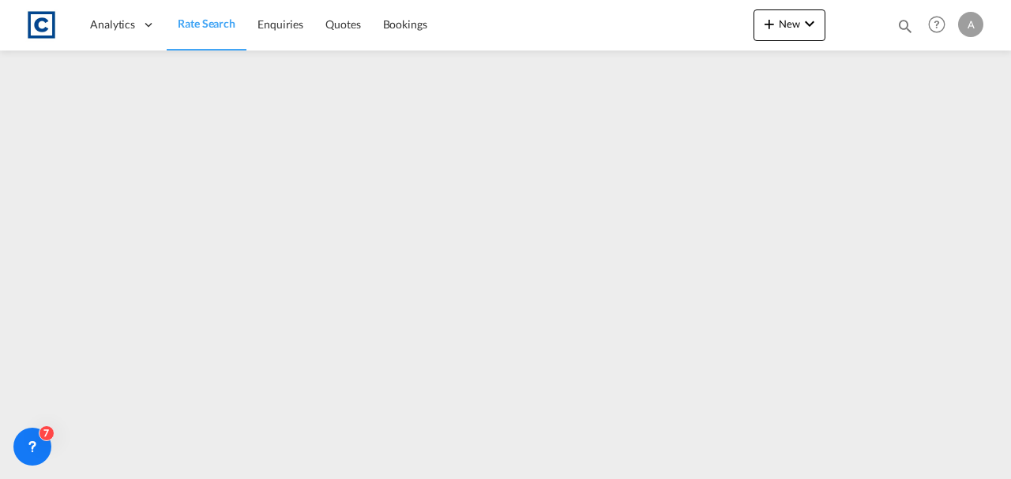
click at [202, 31] on span "Rate Search" at bounding box center [207, 24] width 58 height 16
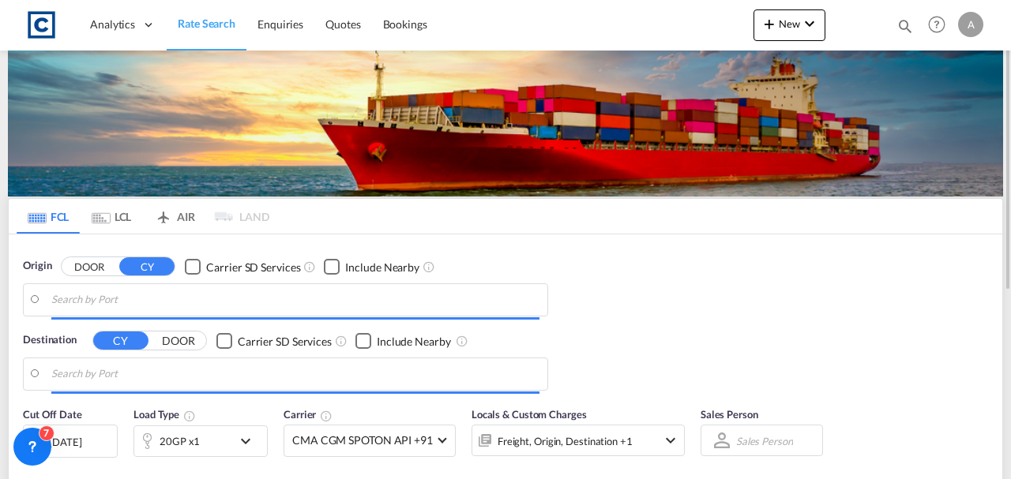
type input "GB-LU1, Luton"
type input "[GEOGRAPHIC_DATA], KWKWI"
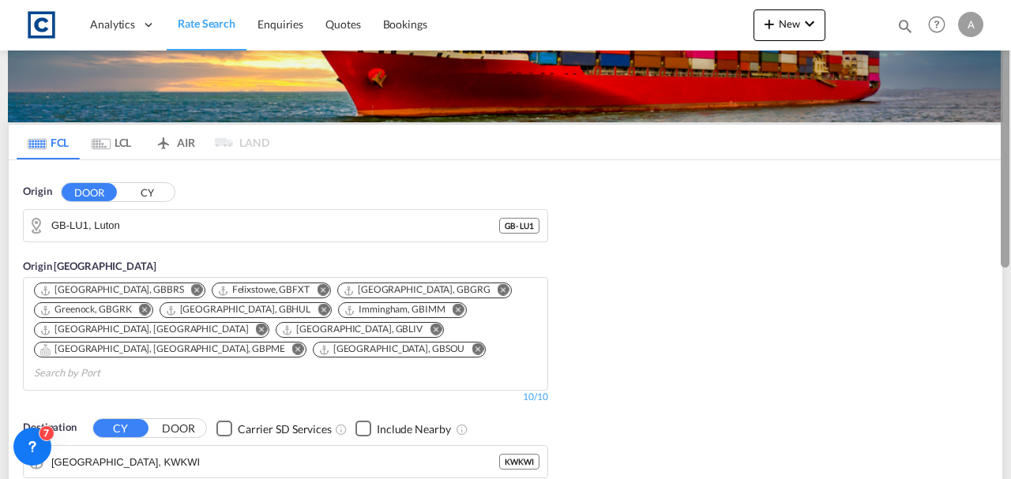
drag, startPoint x: 1006, startPoint y: 135, endPoint x: 1009, endPoint y: 171, distance: 35.7
click at [1009, 171] on div at bounding box center [1009, 233] width 3 height 473
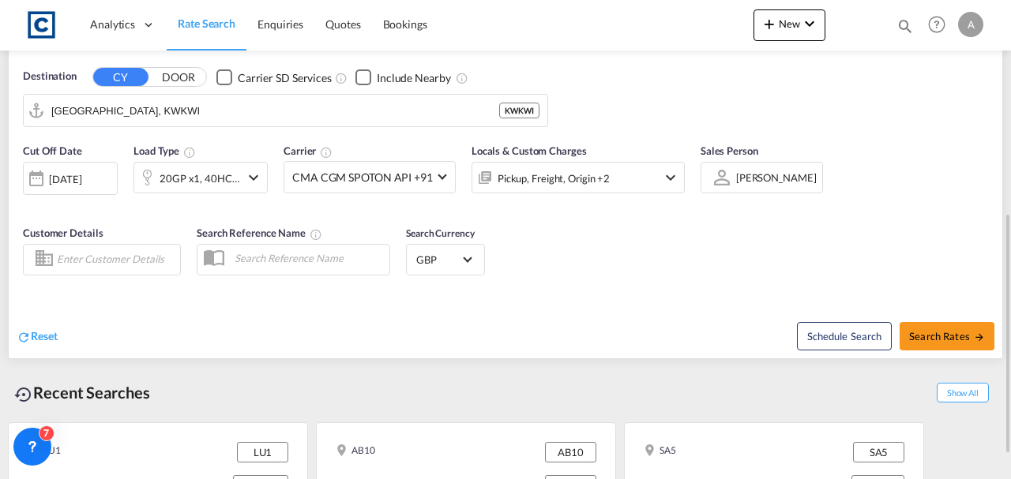
scroll to position [402, 0]
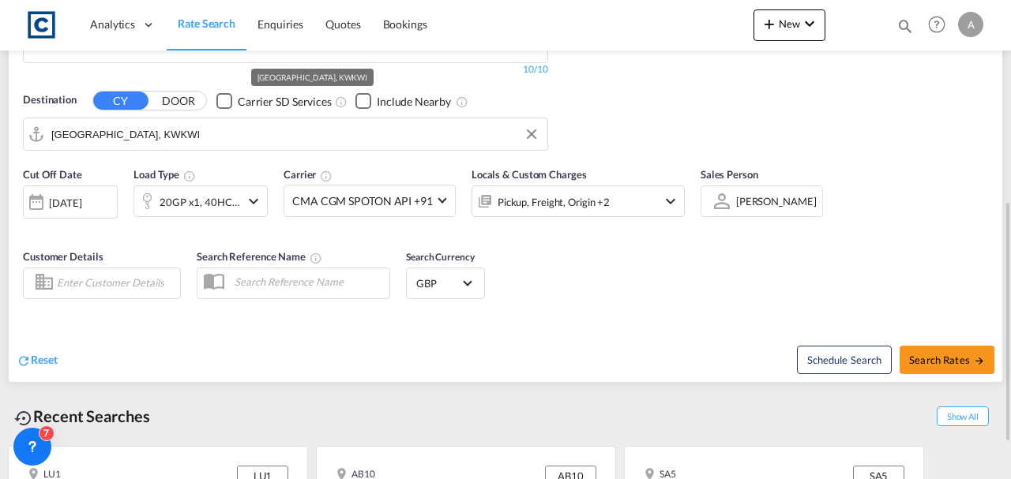
click at [226, 122] on input "[GEOGRAPHIC_DATA], KWKWI" at bounding box center [295, 134] width 488 height 24
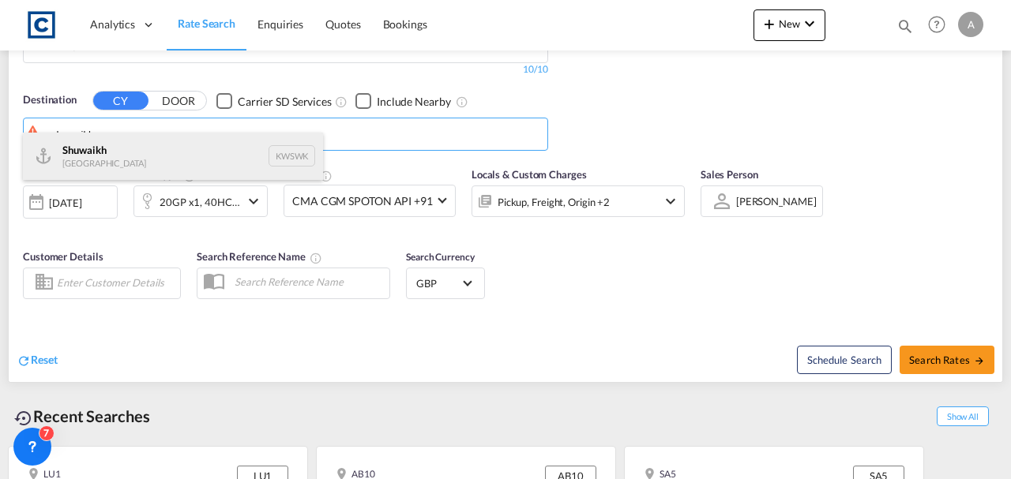
click at [160, 167] on div "Shuwaikh [GEOGRAPHIC_DATA] KWSWK" at bounding box center [173, 156] width 300 height 47
type input "Shuwaikh, KWSWK"
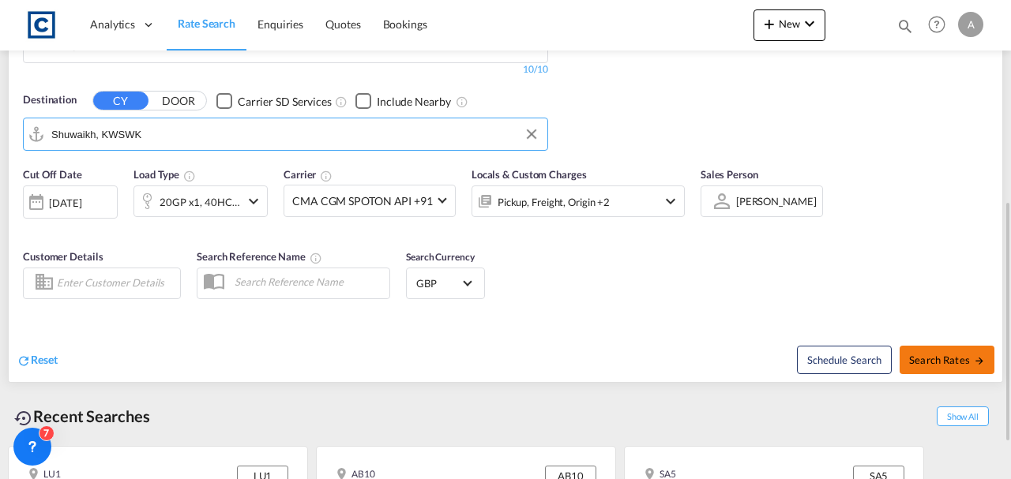
click at [908, 346] on button "Search Rates" at bounding box center [947, 360] width 95 height 28
type input "LU1 to KWSWK / [DATE]"
